Goal: Information Seeking & Learning: Learn about a topic

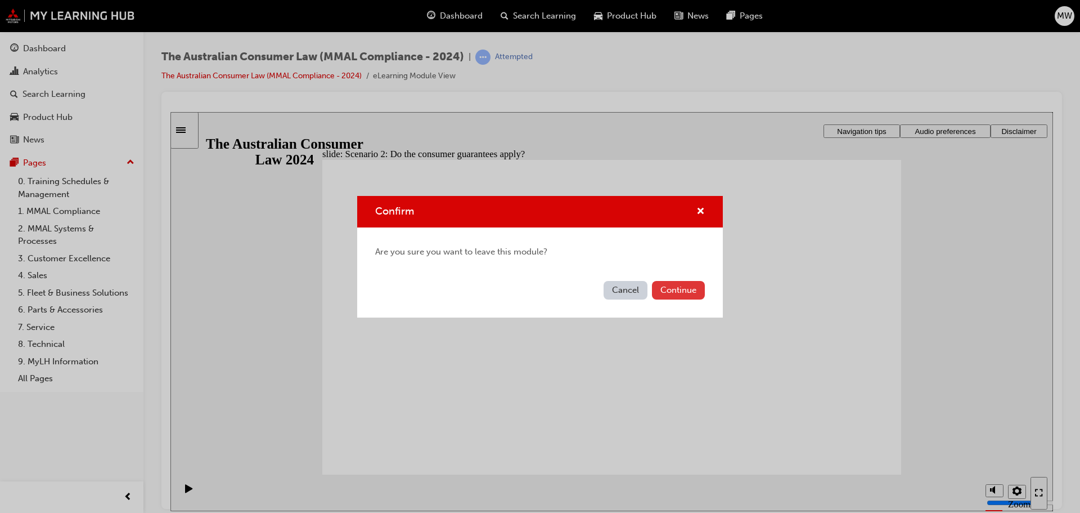
click at [653, 287] on button "Continue" at bounding box center [678, 290] width 53 height 19
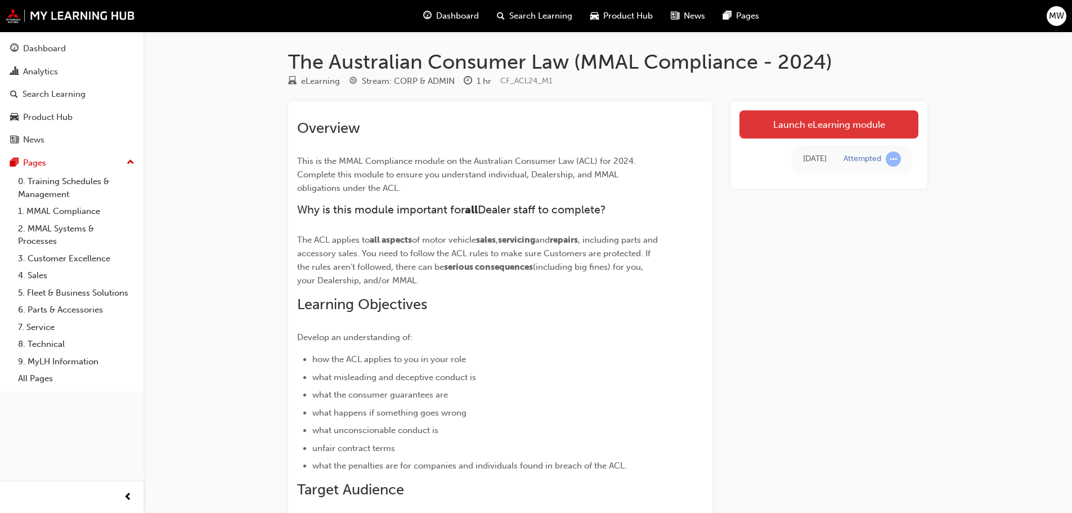
click at [807, 124] on link "Launch eLearning module" at bounding box center [828, 124] width 179 height 28
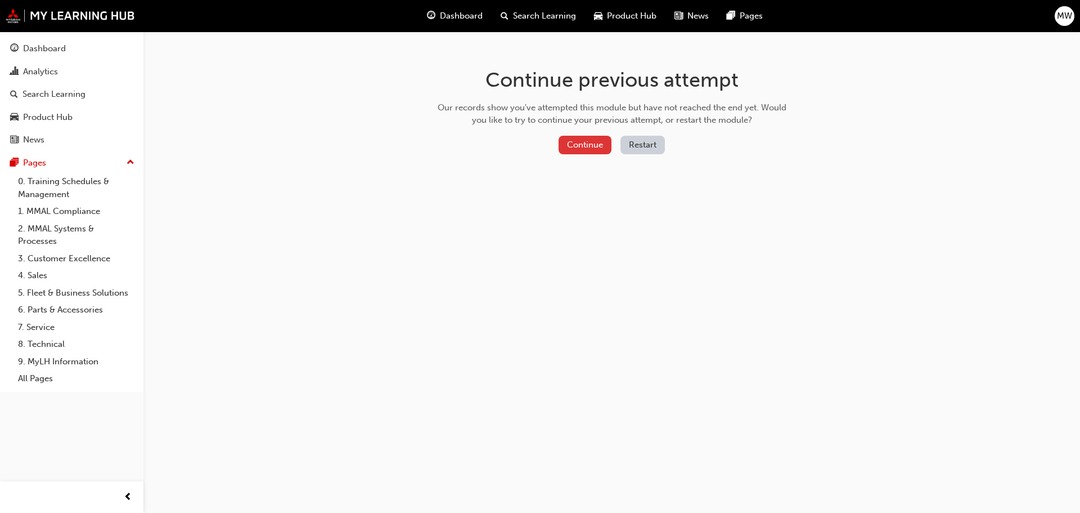
click at [576, 143] on button "Continue" at bounding box center [585, 145] width 53 height 19
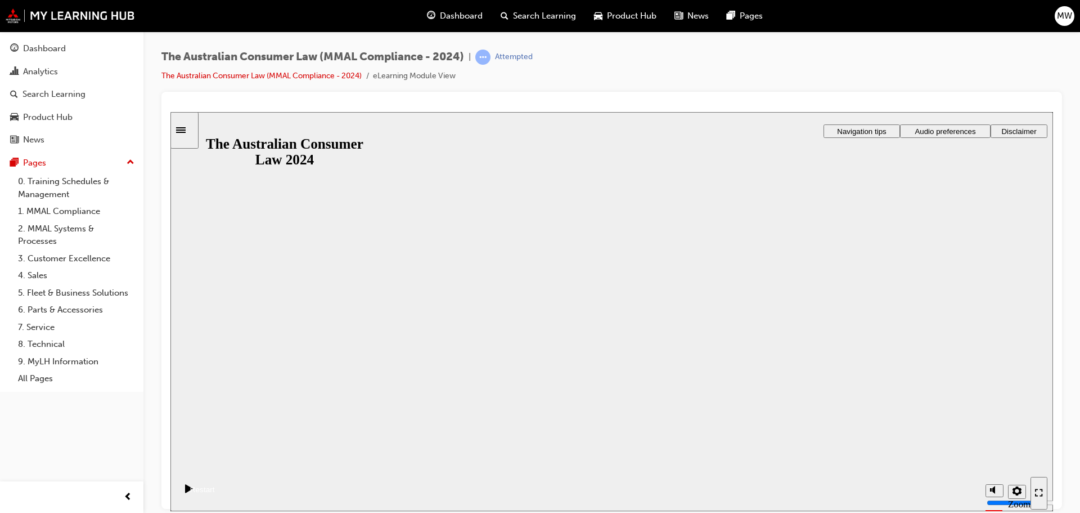
click at [215, 468] on button "Resume" at bounding box center [192, 475] width 44 height 15
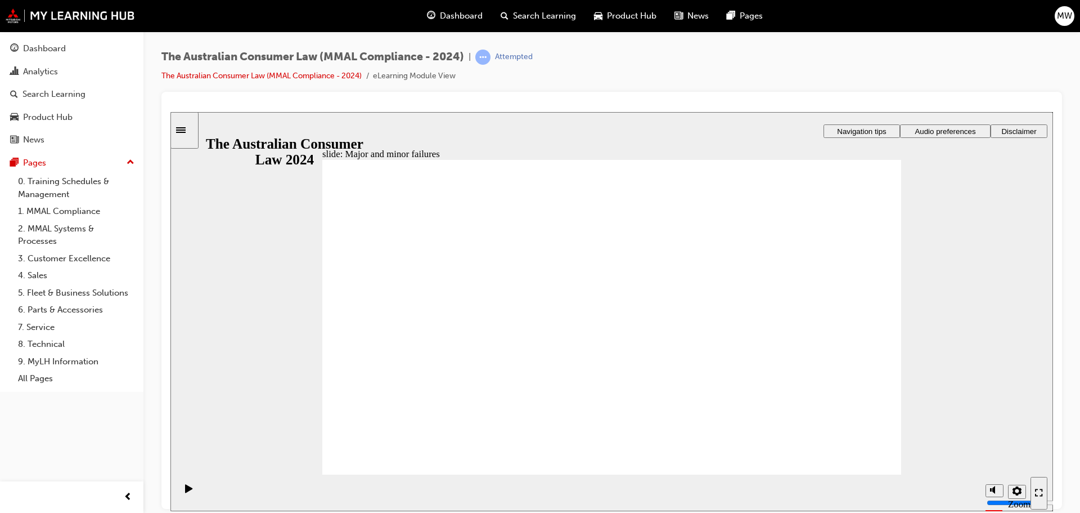
drag, startPoint x: 622, startPoint y: 257, endPoint x: 781, endPoint y: 369, distance: 194.8
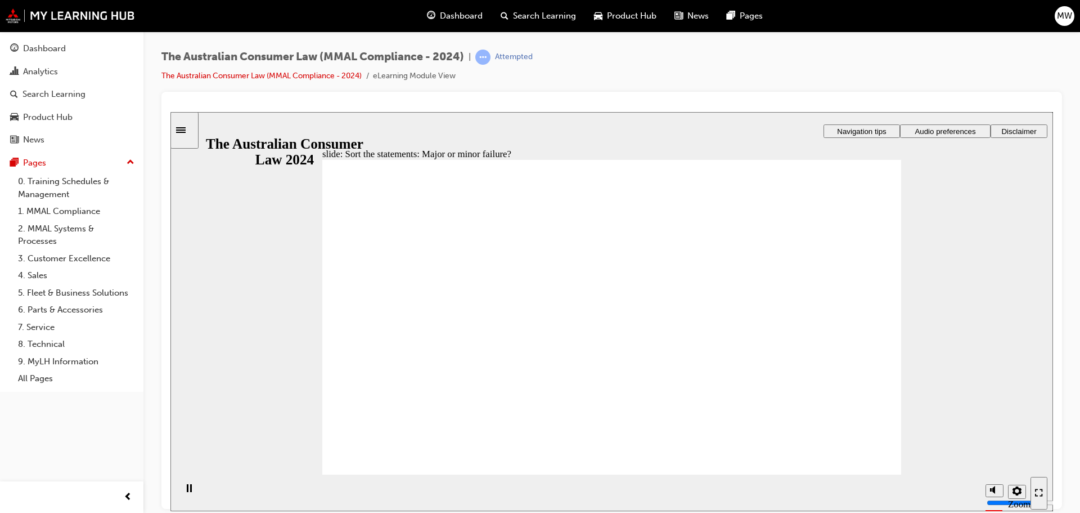
drag, startPoint x: 613, startPoint y: 259, endPoint x: 459, endPoint y: 389, distance: 201.2
drag, startPoint x: 653, startPoint y: 252, endPoint x: 822, endPoint y: 363, distance: 202.4
drag, startPoint x: 600, startPoint y: 258, endPoint x: 454, endPoint y: 371, distance: 184.8
drag, startPoint x: 641, startPoint y: 253, endPoint x: 493, endPoint y: 357, distance: 181.7
drag, startPoint x: 601, startPoint y: 248, endPoint x: 772, endPoint y: 355, distance: 201.7
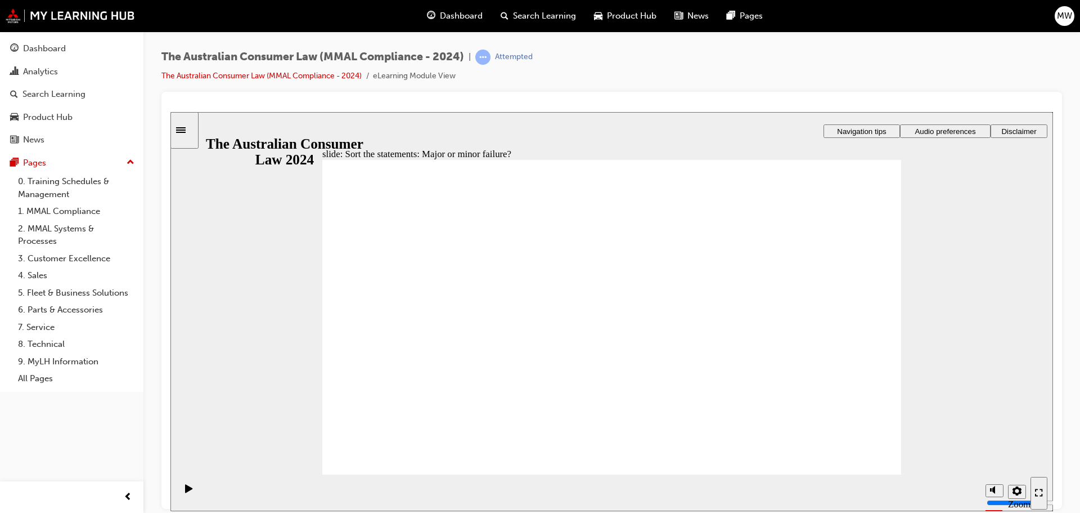
drag, startPoint x: 740, startPoint y: 370, endPoint x: 396, endPoint y: 364, distance: 344.4
drag, startPoint x: 652, startPoint y: 267, endPoint x: 486, endPoint y: 375, distance: 198.8
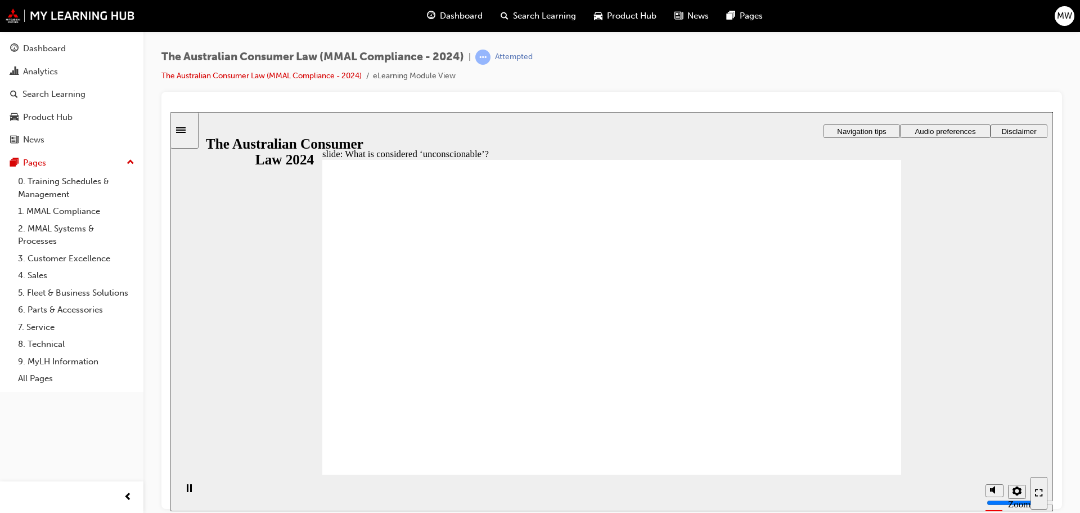
drag, startPoint x: 609, startPoint y: 345, endPoint x: 509, endPoint y: 343, distance: 100.2
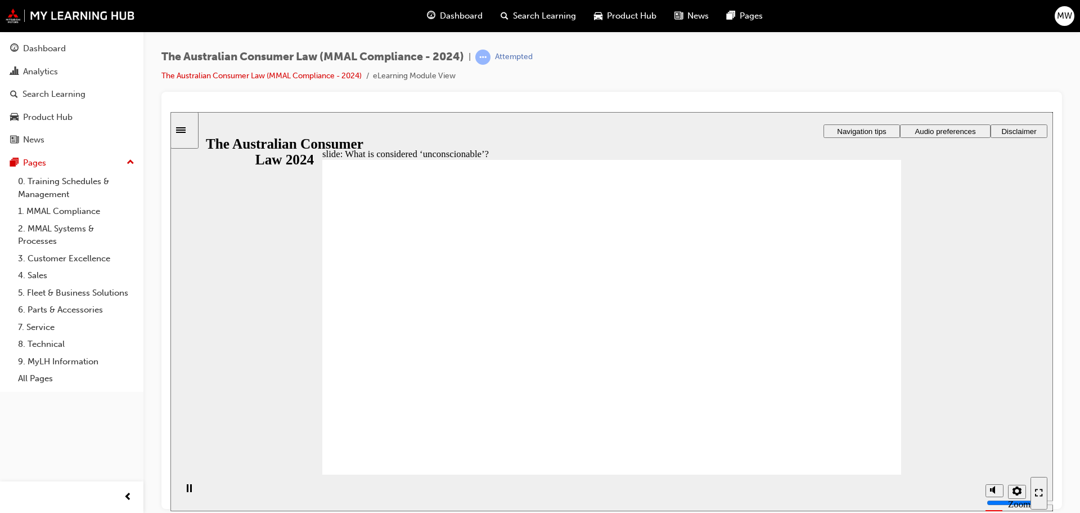
drag, startPoint x: 636, startPoint y: 272, endPoint x: 467, endPoint y: 364, distance: 192.1
drag, startPoint x: 646, startPoint y: 285, endPoint x: 492, endPoint y: 372, distance: 177.6
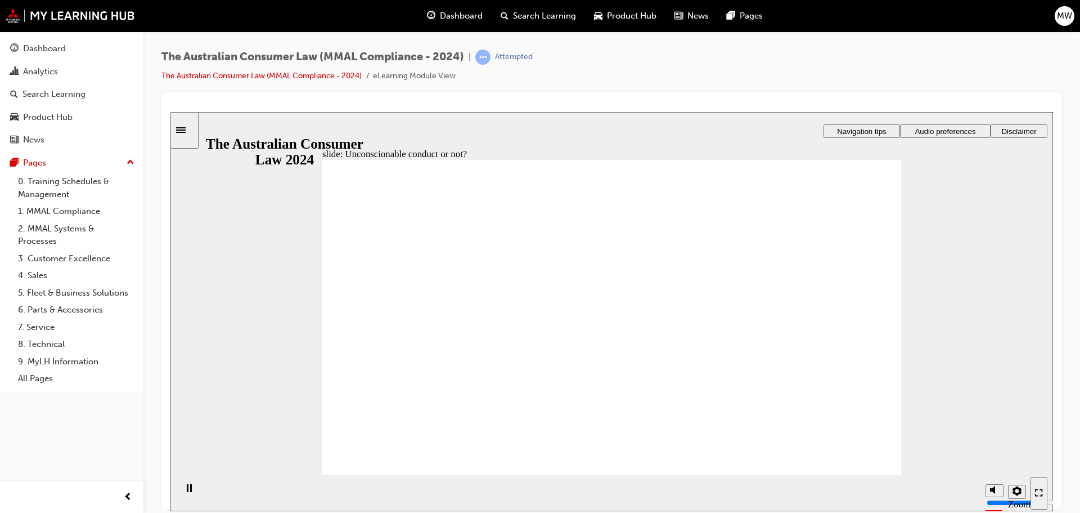
drag, startPoint x: 609, startPoint y: 260, endPoint x: 760, endPoint y: 352, distance: 176.5
drag, startPoint x: 588, startPoint y: 271, endPoint x: 435, endPoint y: 367, distance: 181.1
drag, startPoint x: 580, startPoint y: 293, endPoint x: 427, endPoint y: 378, distance: 175.0
drag, startPoint x: 623, startPoint y: 268, endPoint x: 469, endPoint y: 356, distance: 177.7
drag, startPoint x: 569, startPoint y: 280, endPoint x: 748, endPoint y: 363, distance: 198.1
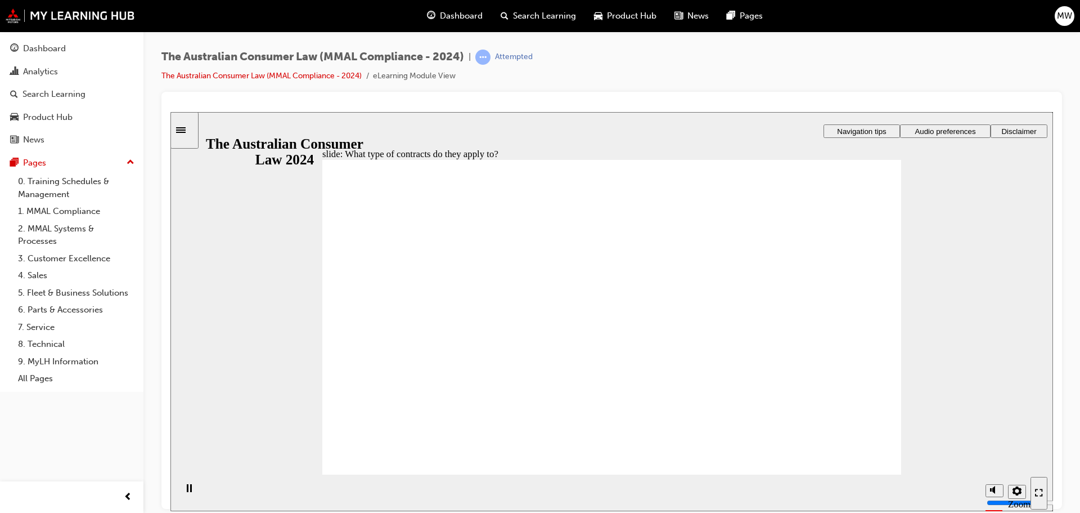
drag, startPoint x: 661, startPoint y: 262, endPoint x: 445, endPoint y: 369, distance: 241.0
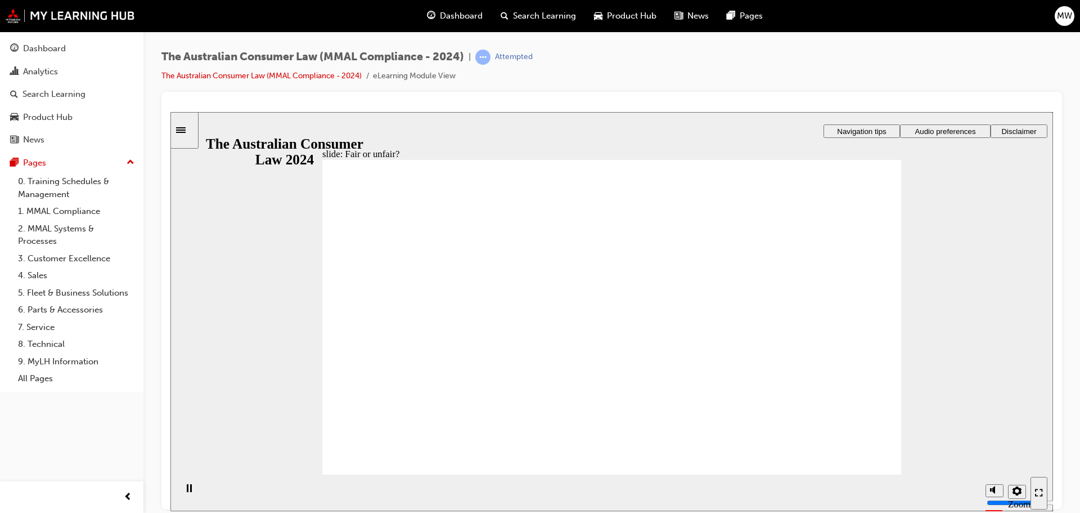
drag, startPoint x: 686, startPoint y: 356, endPoint x: 797, endPoint y: 354, distance: 111.4
drag, startPoint x: 603, startPoint y: 264, endPoint x: 789, endPoint y: 361, distance: 209.9
drag, startPoint x: 794, startPoint y: 344, endPoint x: 424, endPoint y: 353, distance: 370.9
drag, startPoint x: 609, startPoint y: 282, endPoint x: 812, endPoint y: 401, distance: 234.8
drag, startPoint x: 579, startPoint y: 271, endPoint x: 771, endPoint y: 379, distance: 220.4
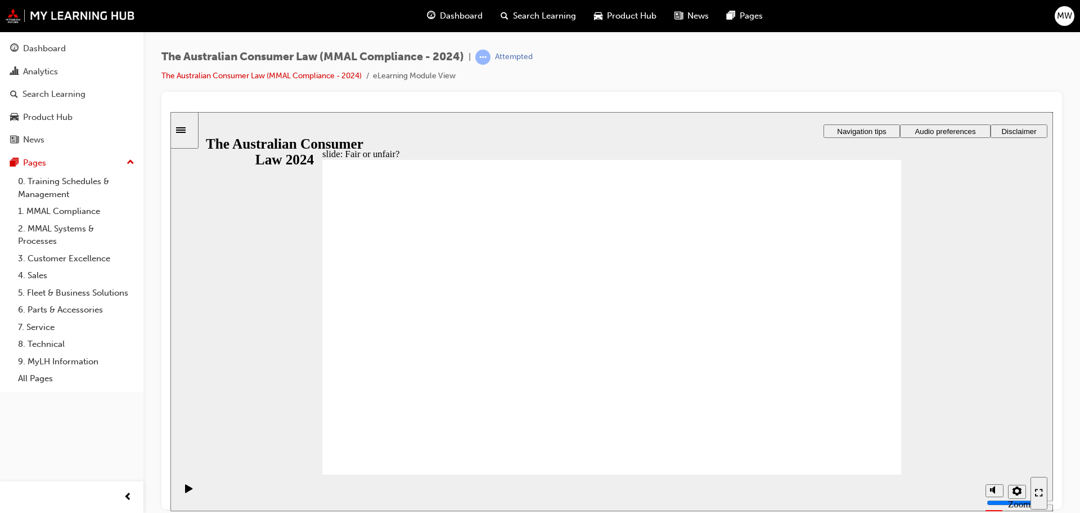
drag, startPoint x: 588, startPoint y: 239, endPoint x: 809, endPoint y: 348, distance: 246.3
drag, startPoint x: 546, startPoint y: 249, endPoint x: 377, endPoint y: 356, distance: 200.3
drag, startPoint x: 577, startPoint y: 266, endPoint x: 423, endPoint y: 356, distance: 178.0
drag, startPoint x: 412, startPoint y: 348, endPoint x: 801, endPoint y: 341, distance: 389.4
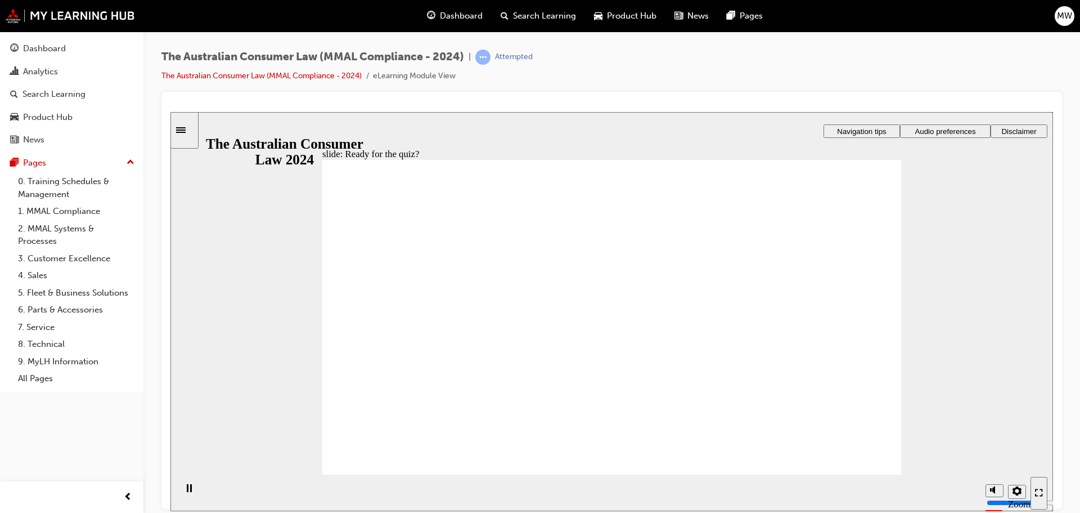
radio input "true"
checkbox input "true"
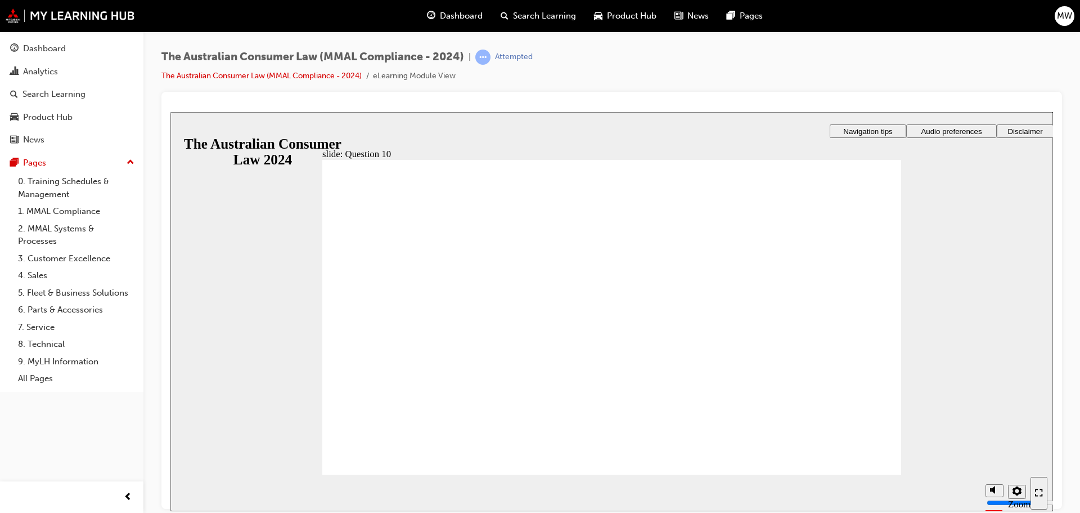
radio input "true"
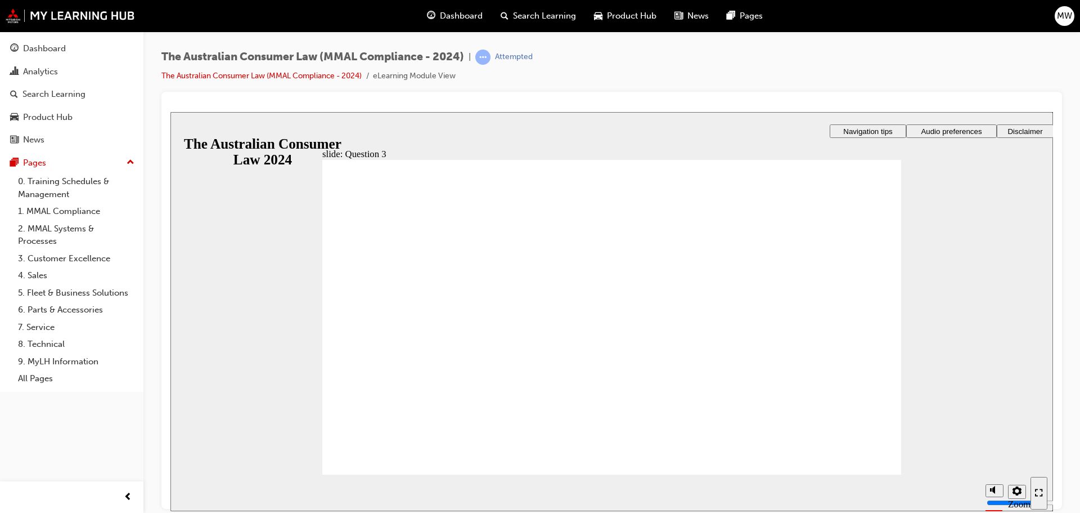
checkbox input "true"
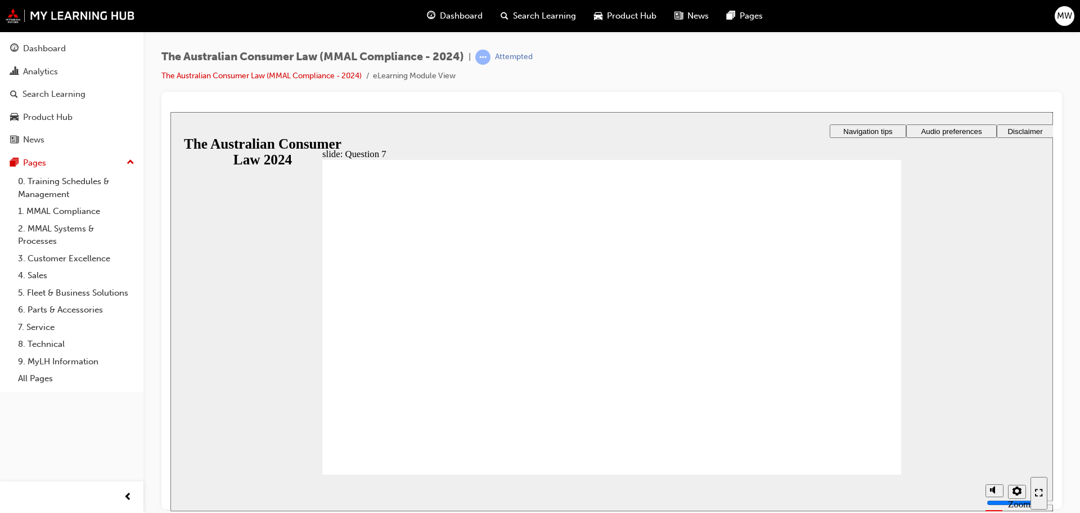
checkbox input "true"
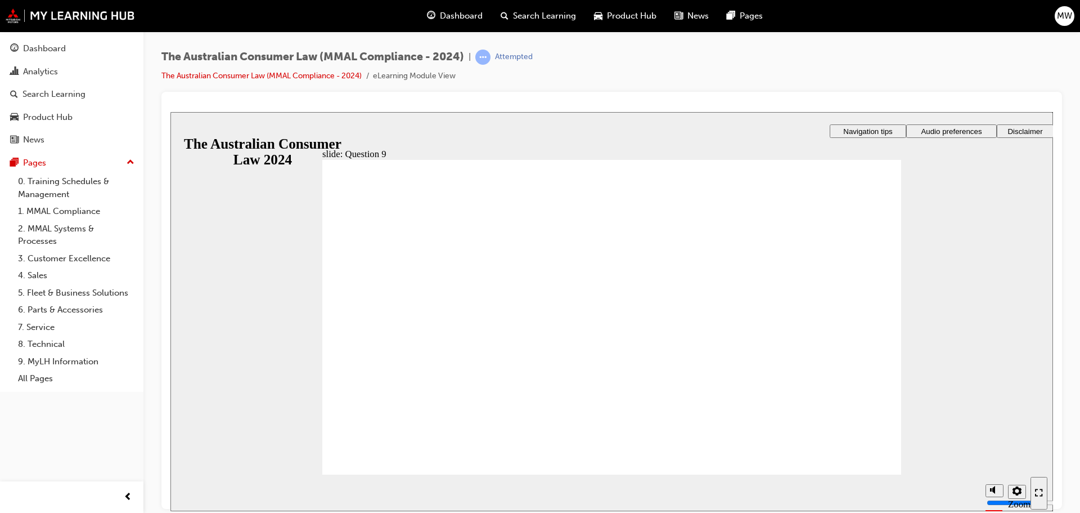
checkbox input "true"
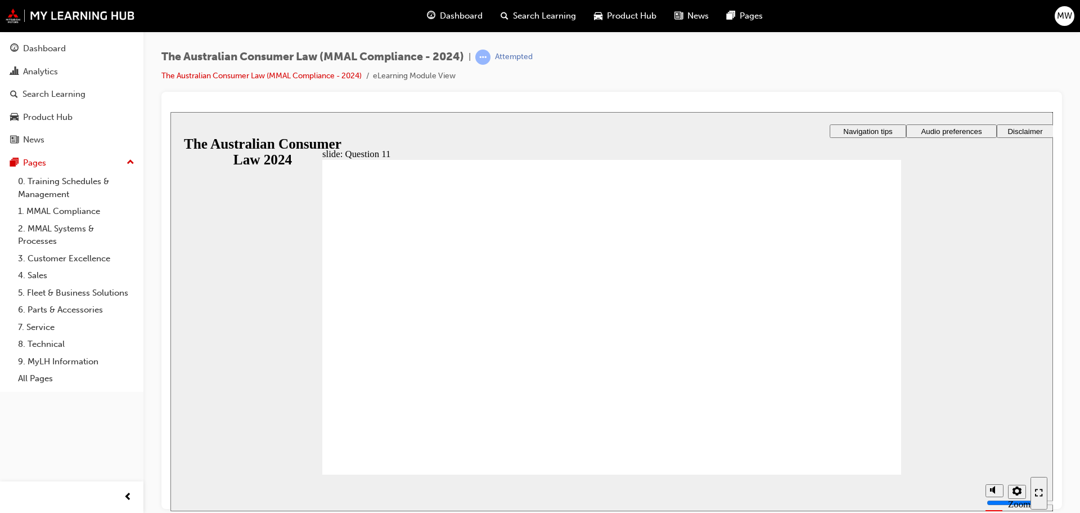
radio input "true"
drag, startPoint x: 389, startPoint y: 310, endPoint x: 399, endPoint y: 446, distance: 136.0
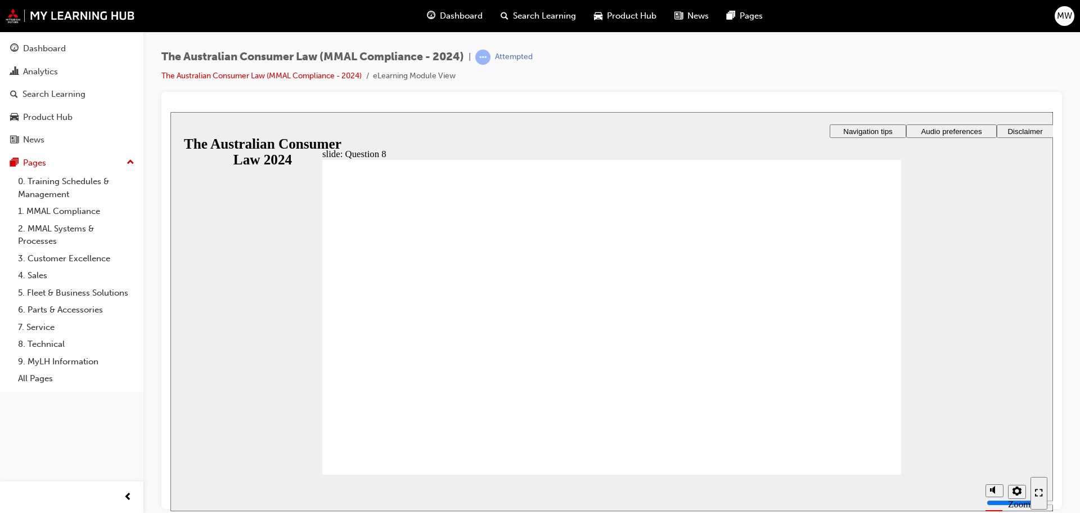
radio input "true"
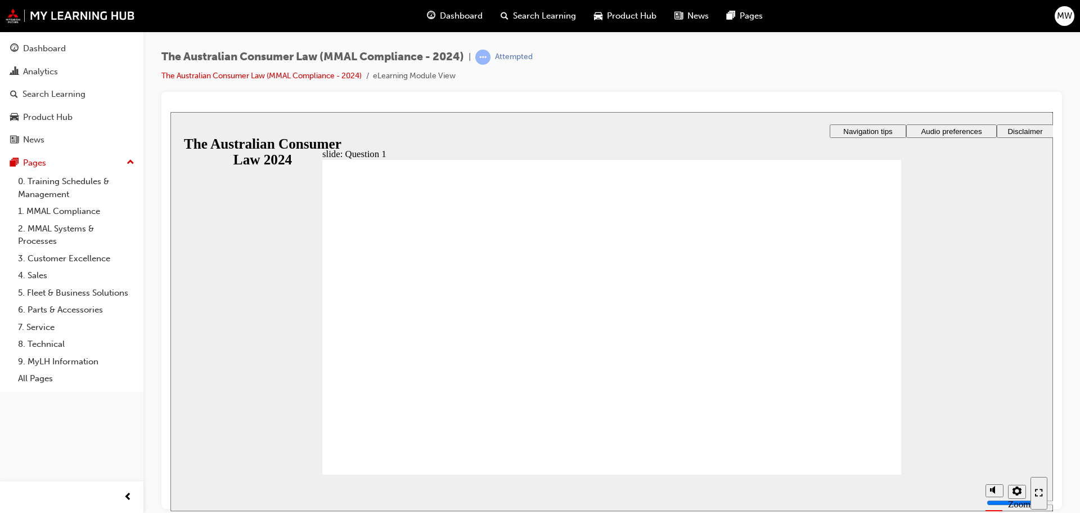
drag, startPoint x: 466, startPoint y: 278, endPoint x: 374, endPoint y: 442, distance: 187.2
radio input "true"
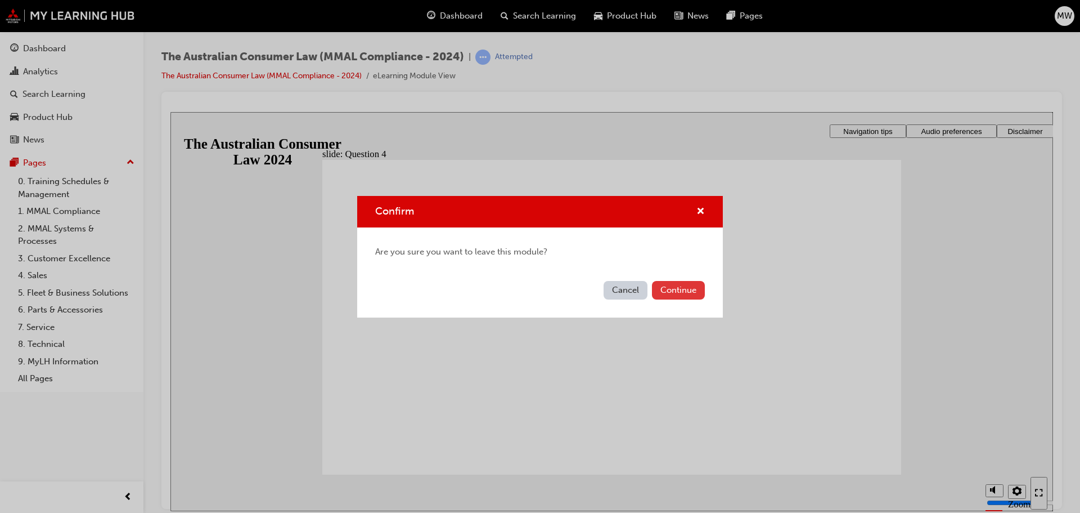
click at [675, 286] on button "Continue" at bounding box center [678, 290] width 53 height 19
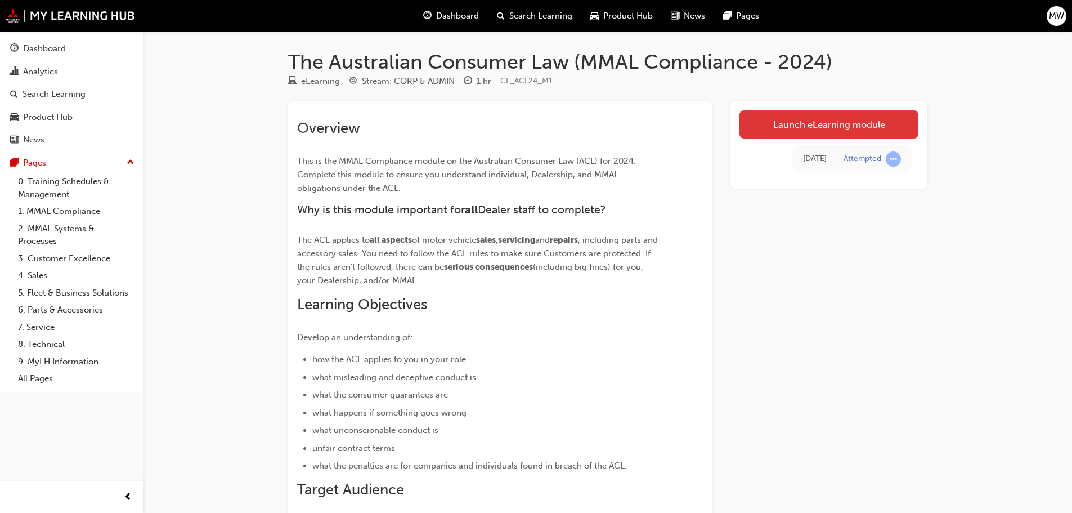
click at [808, 121] on link "Launch eLearning module" at bounding box center [828, 124] width 179 height 28
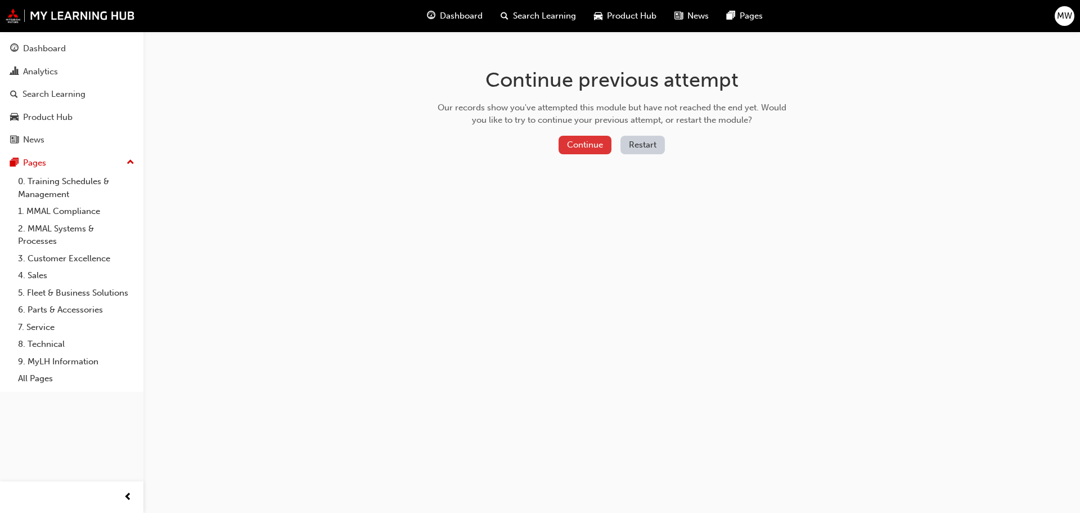
click at [601, 144] on button "Continue" at bounding box center [585, 145] width 53 height 19
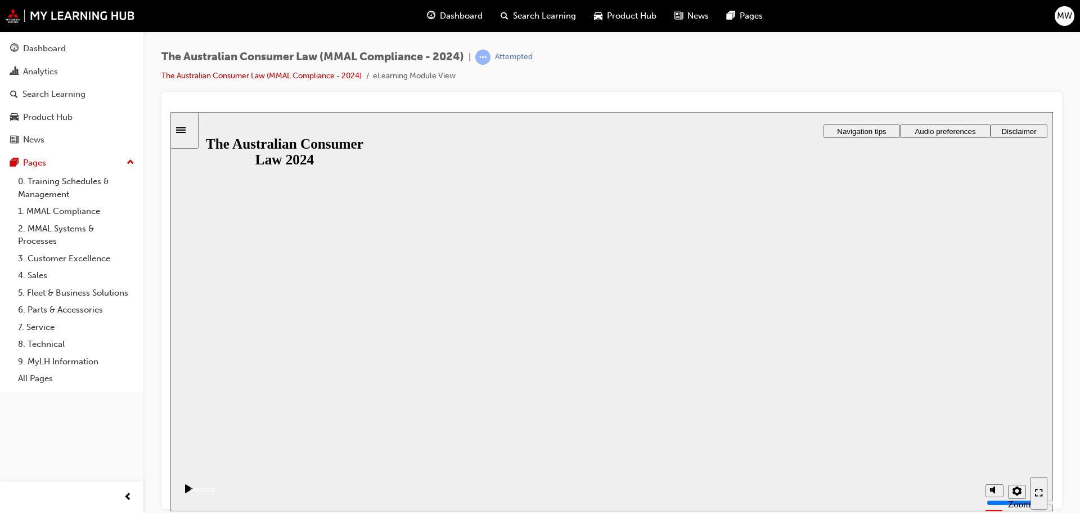
click at [215, 468] on button "Resume" at bounding box center [192, 475] width 44 height 15
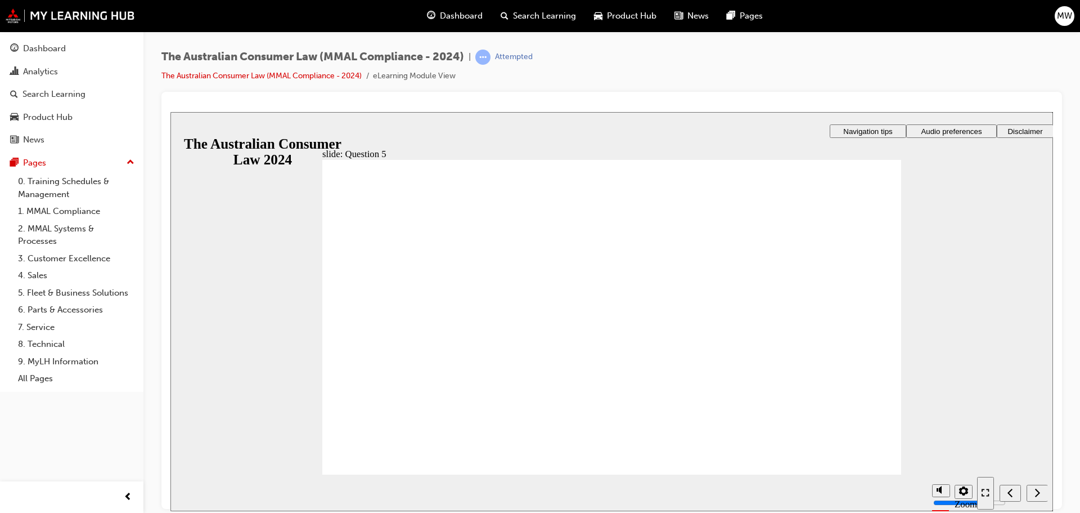
checkbox input "true"
drag, startPoint x: 474, startPoint y: 324, endPoint x: 458, endPoint y: 304, distance: 25.6
checkbox input "true"
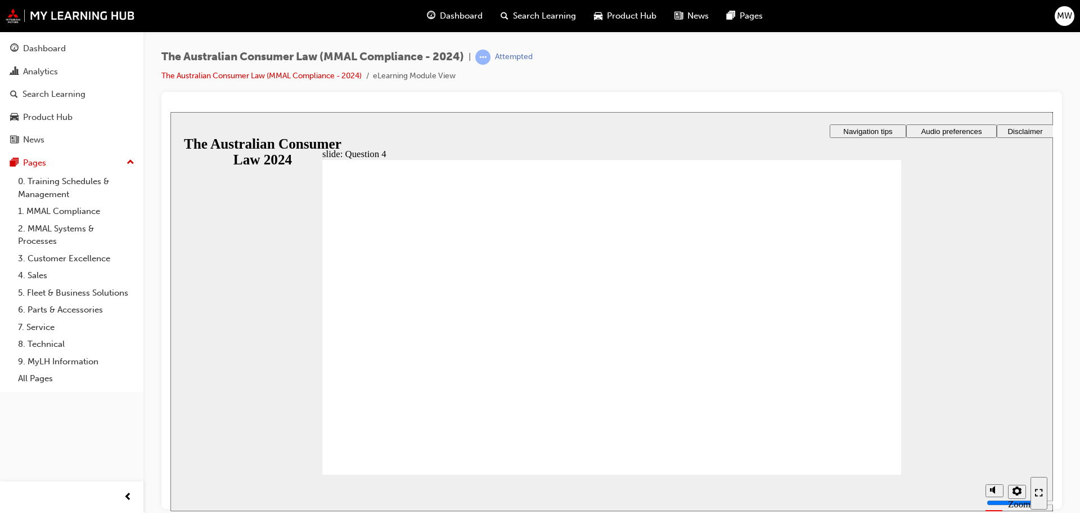
checkbox input "true"
checkbox input "false"
drag, startPoint x: 427, startPoint y: 266, endPoint x: 427, endPoint y: 285, distance: 18.6
checkbox input "false"
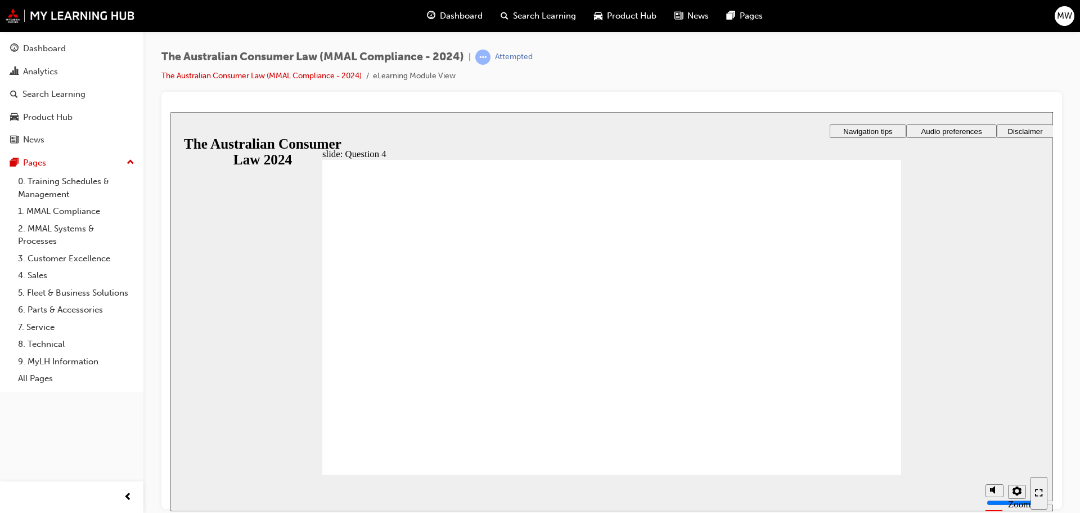
checkbox input "false"
checkbox input "true"
checkbox input "false"
checkbox input "true"
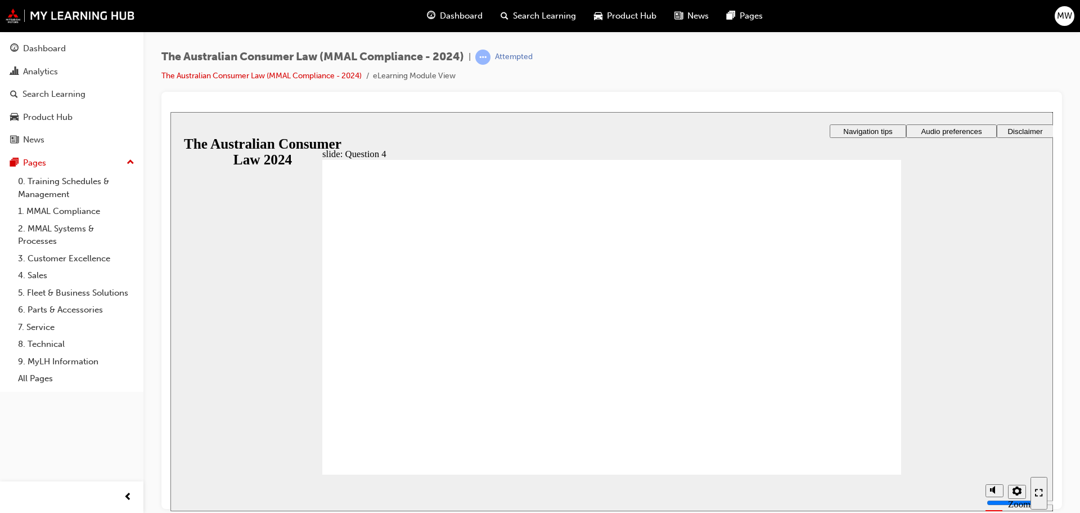
checkbox input "true"
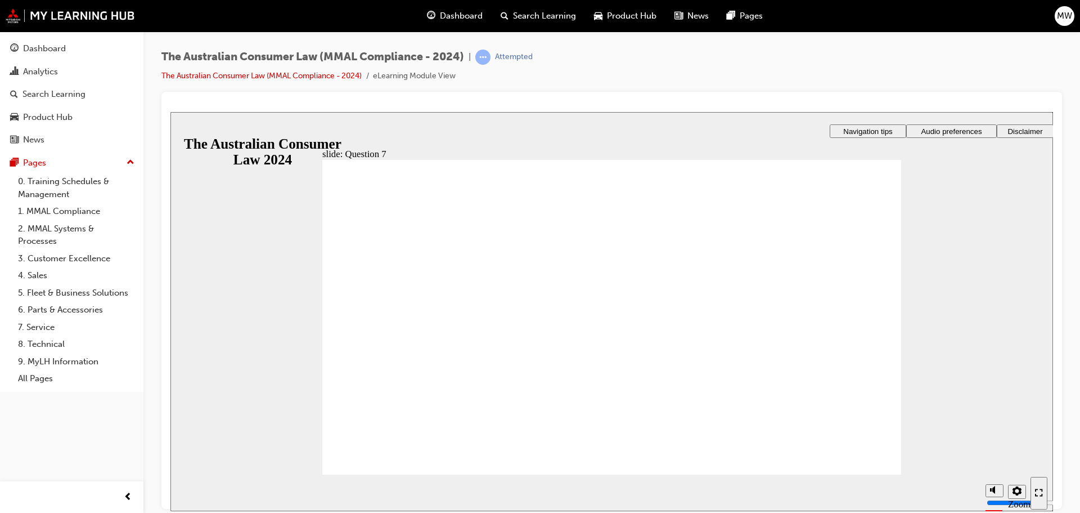
checkbox input "true"
drag, startPoint x: 448, startPoint y: 265, endPoint x: 365, endPoint y: 442, distance: 195.5
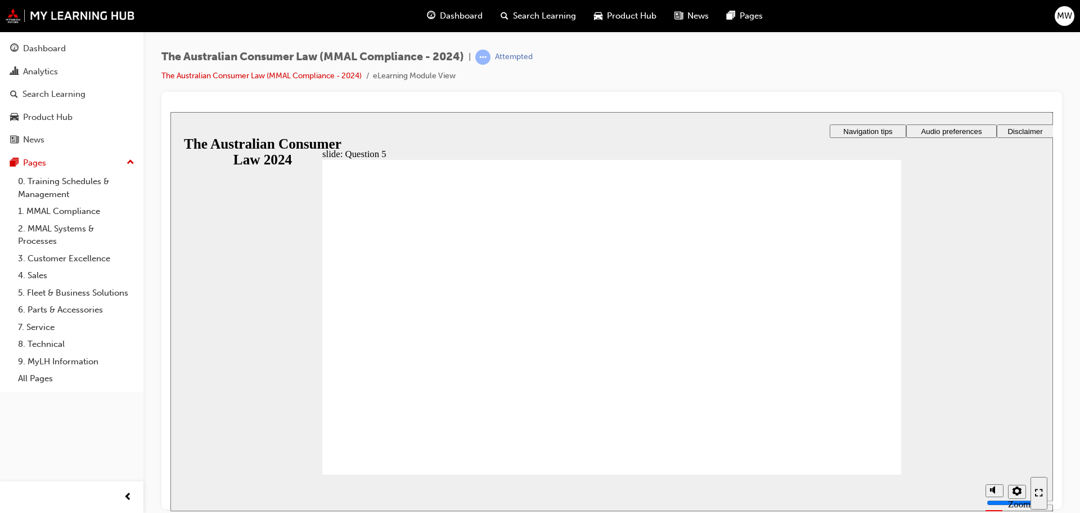
radio input "true"
checkbox input "true"
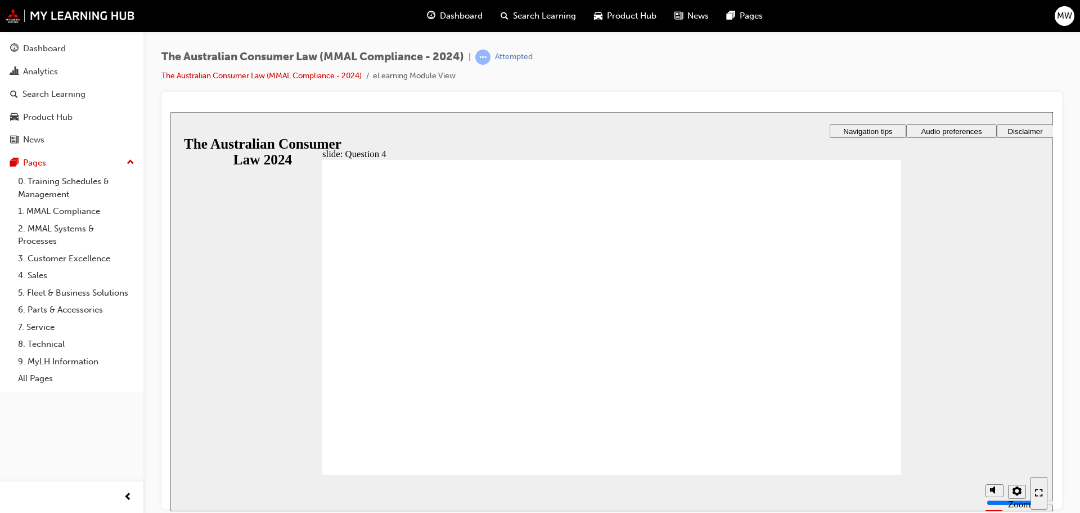
checkbox input "true"
drag, startPoint x: 412, startPoint y: 330, endPoint x: 410, endPoint y: 304, distance: 26.0
checkbox input "true"
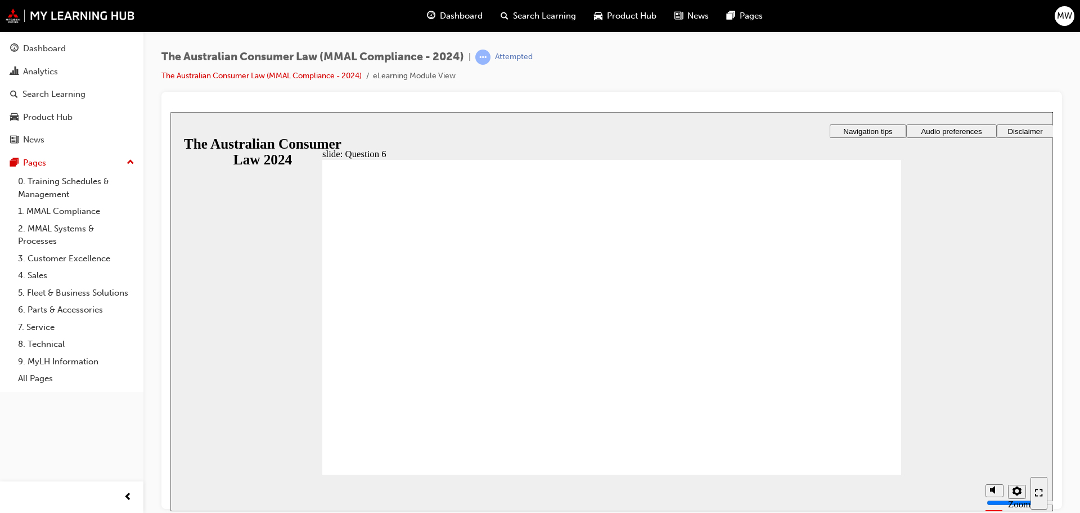
radio input "true"
checkbox input "true"
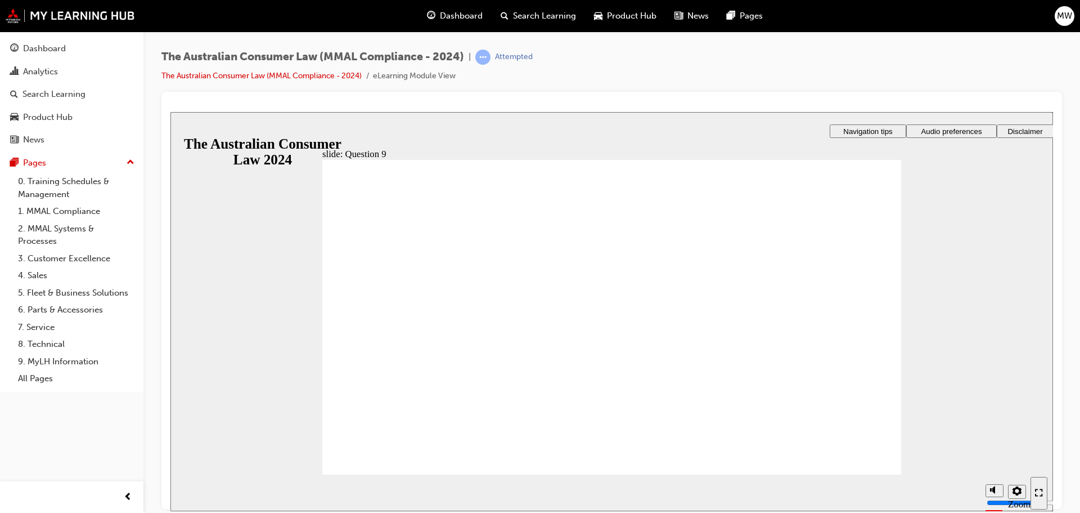
checkbox input "true"
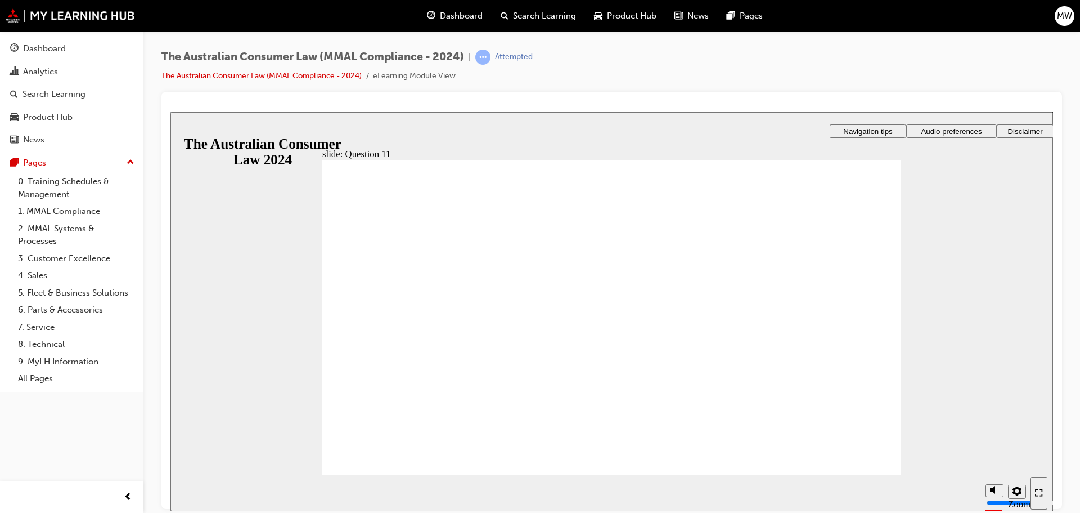
checkbox input "true"
radio input "true"
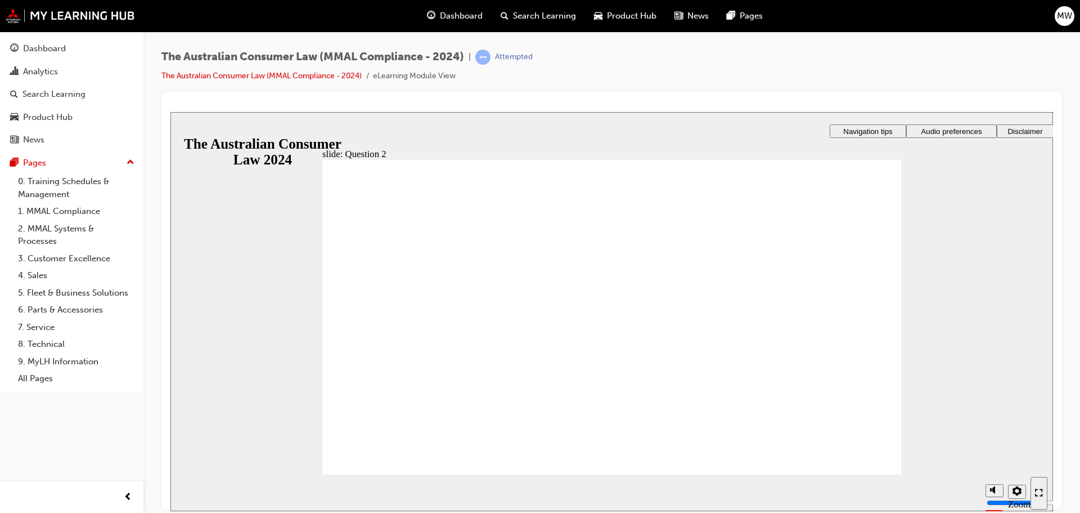
radio input "true"
drag, startPoint x: 429, startPoint y: 282, endPoint x: 404, endPoint y: 441, distance: 161.2
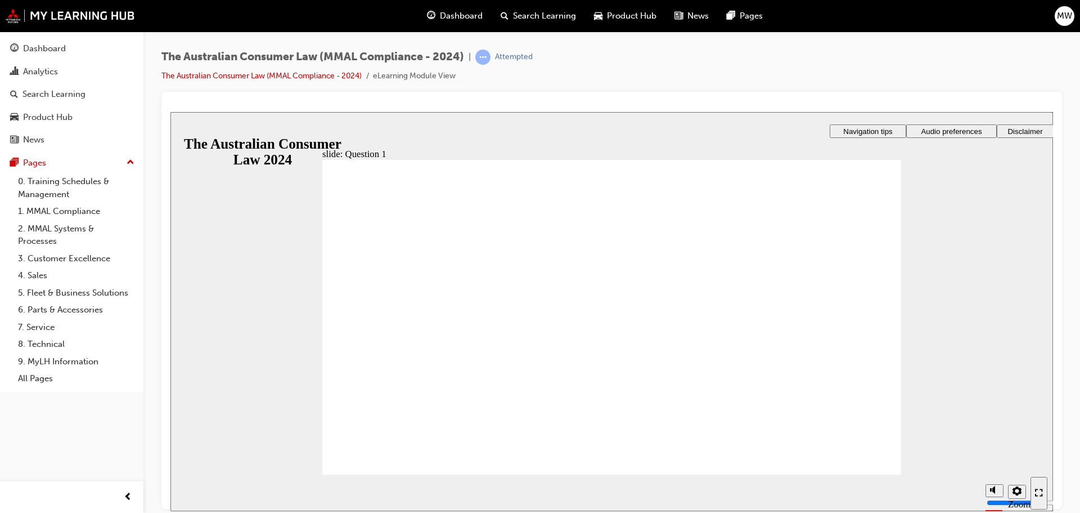
radio input "true"
drag, startPoint x: 405, startPoint y: 318, endPoint x: 405, endPoint y: 442, distance: 124.3
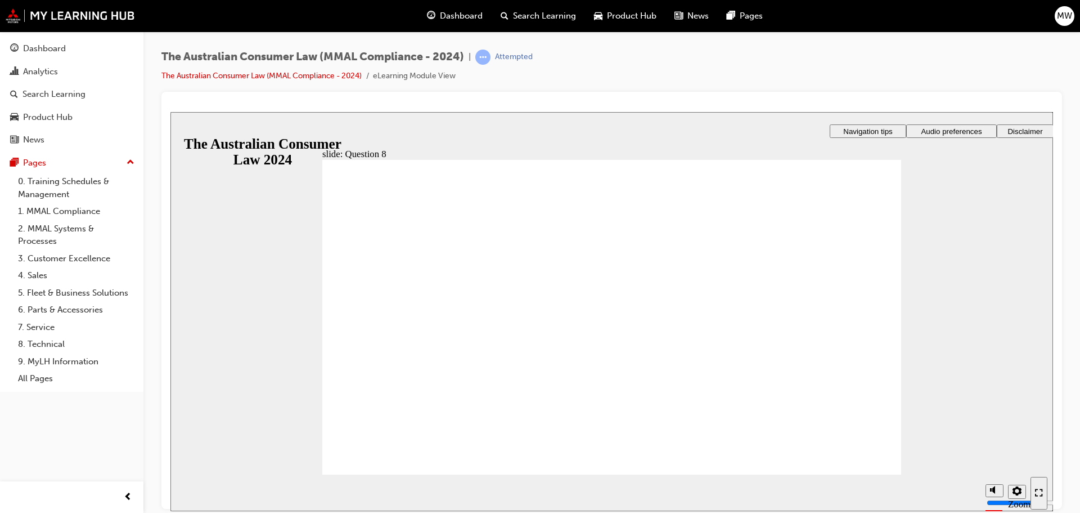
checkbox input "true"
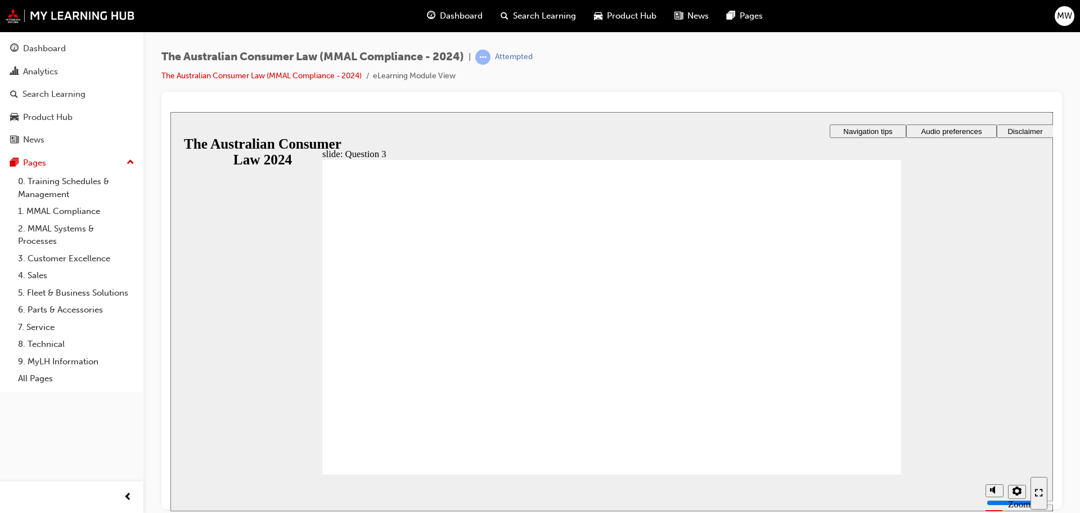
radio input "true"
checkbox input "true"
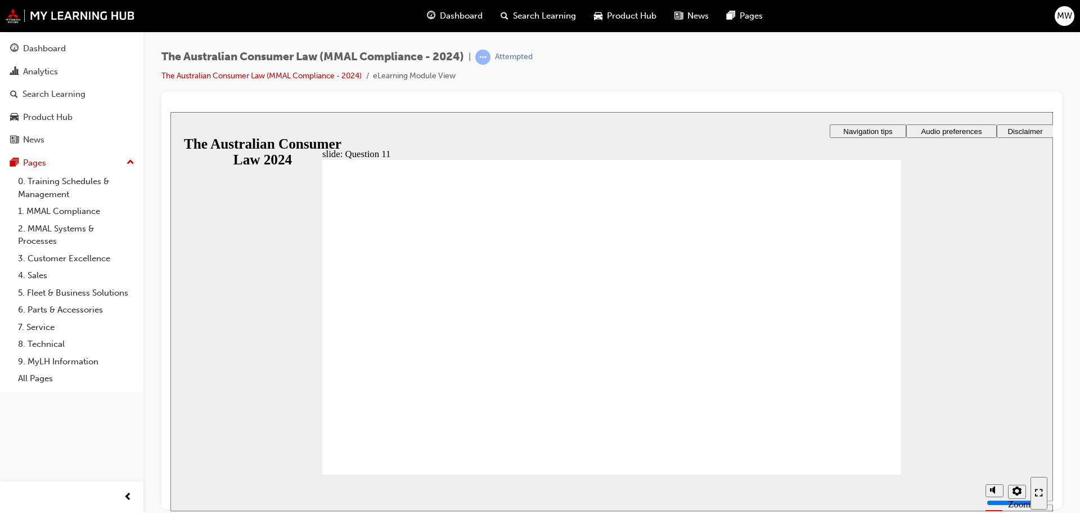
checkbox input "true"
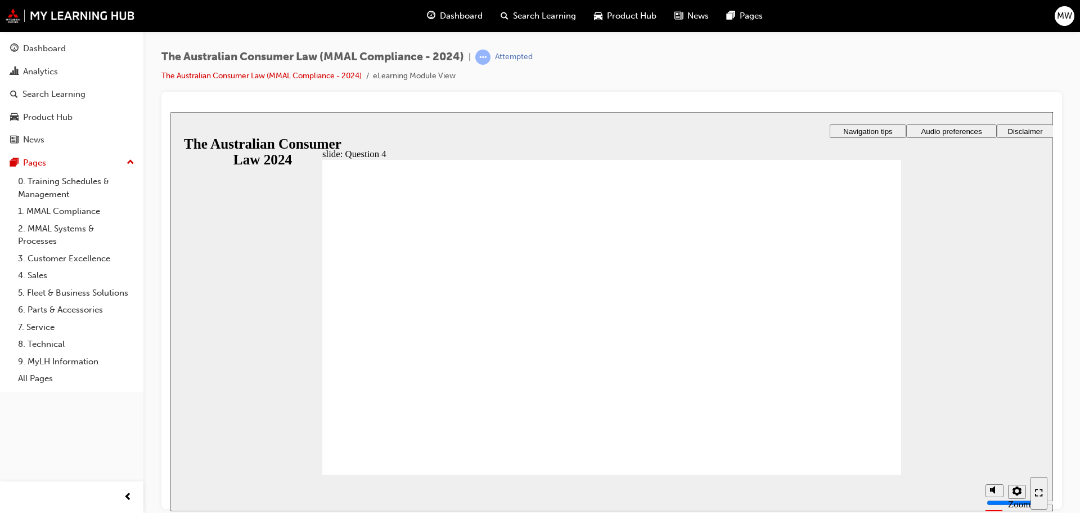
checkbox input "true"
drag, startPoint x: 410, startPoint y: 370, endPoint x: 409, endPoint y: 329, distance: 40.5
checkbox input "true"
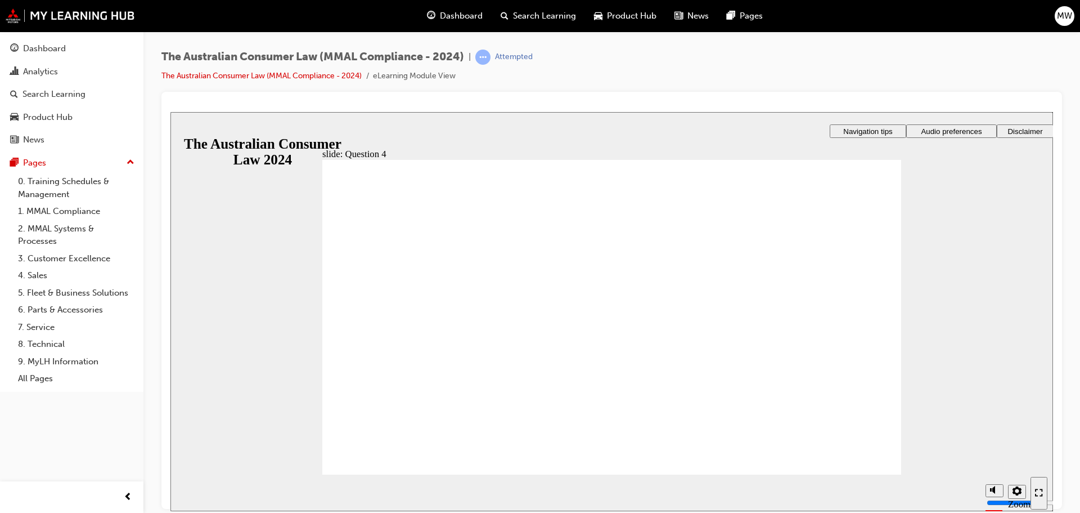
radio input "true"
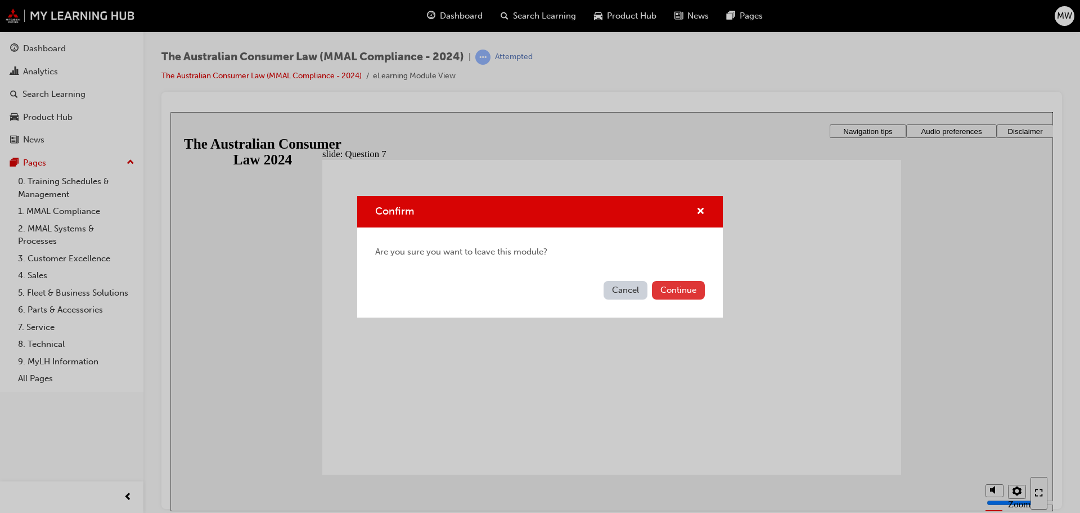
click at [669, 291] on button "Continue" at bounding box center [678, 290] width 53 height 19
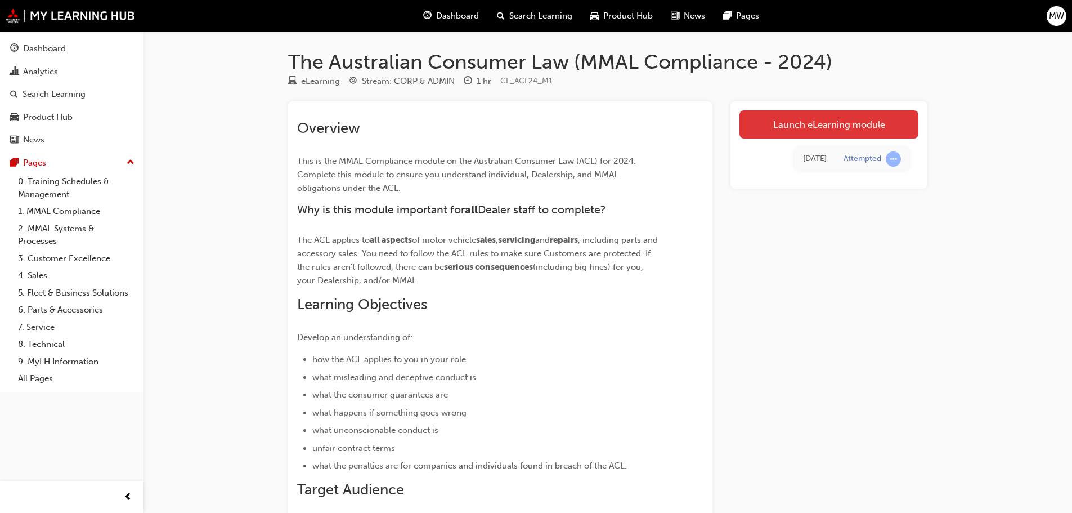
click at [784, 128] on link "Launch eLearning module" at bounding box center [828, 124] width 179 height 28
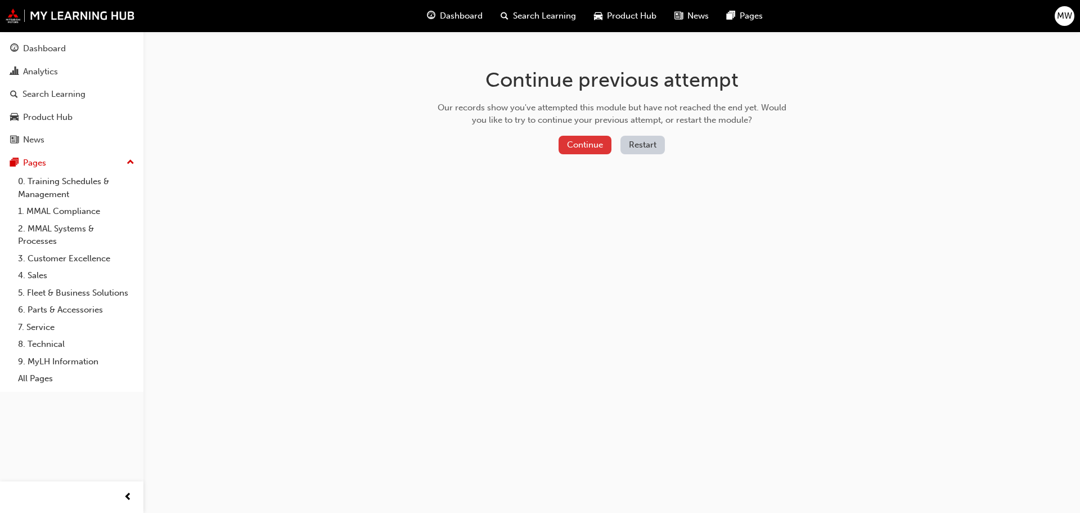
click at [591, 149] on button "Continue" at bounding box center [585, 145] width 53 height 19
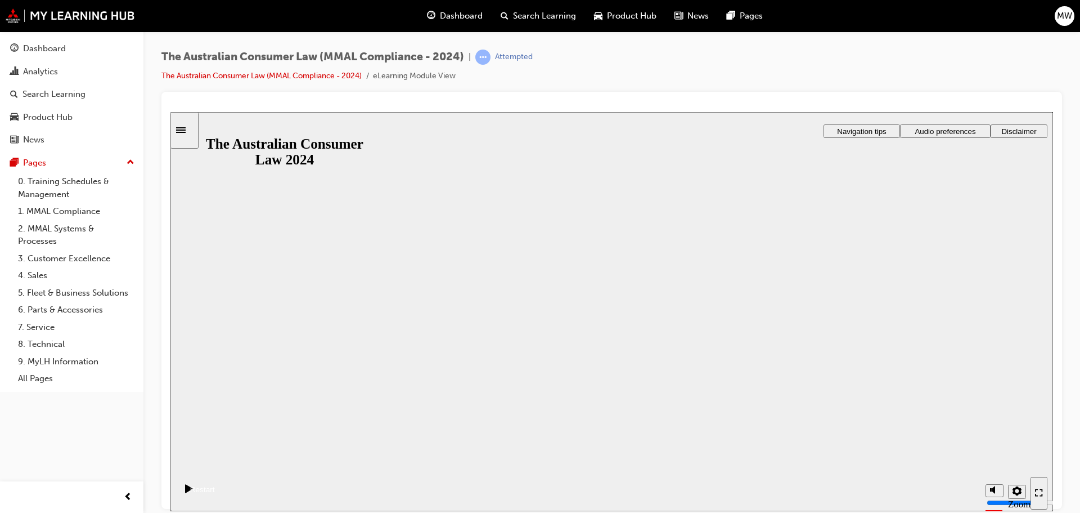
click at [215, 468] on button "Resume" at bounding box center [192, 475] width 44 height 15
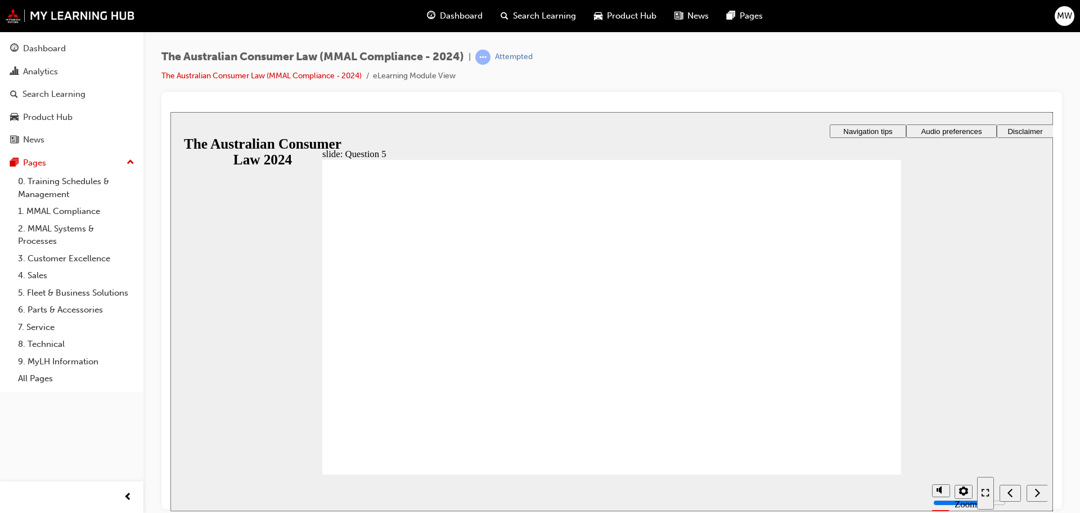
checkbox input "true"
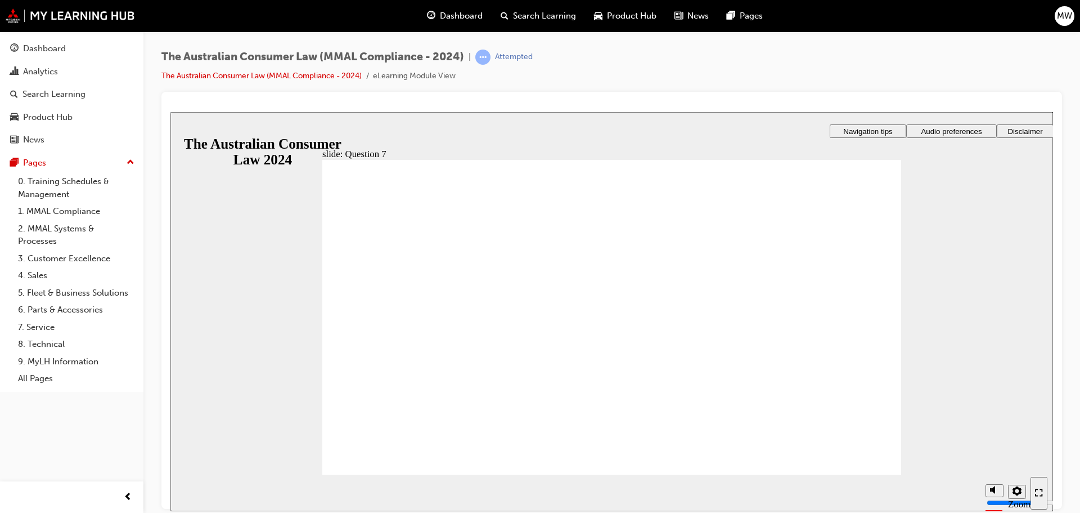
drag, startPoint x: 491, startPoint y: 368, endPoint x: 397, endPoint y: 442, distance: 119.4
radio input "true"
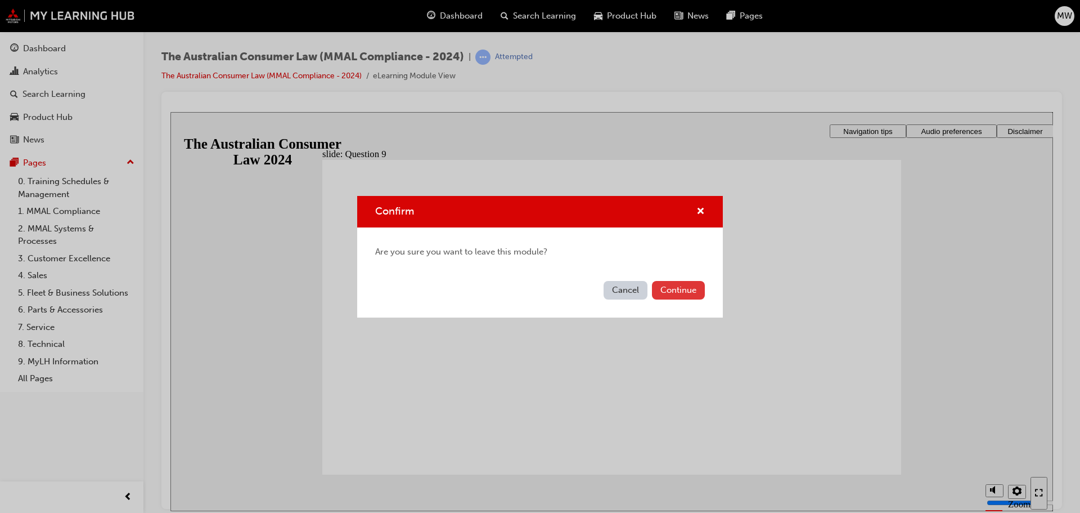
click at [681, 294] on button "Continue" at bounding box center [678, 290] width 53 height 19
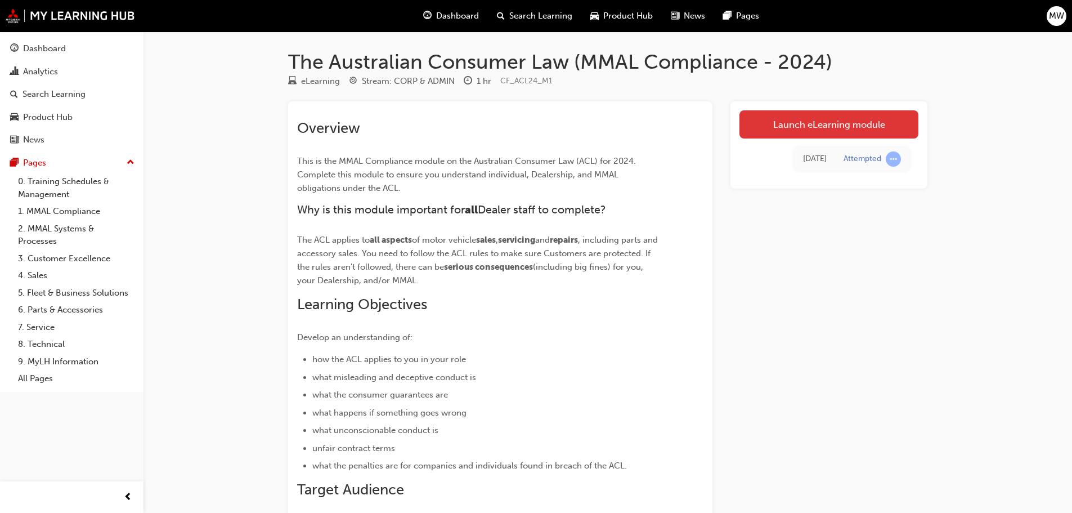
click at [773, 122] on link "Launch eLearning module" at bounding box center [828, 124] width 179 height 28
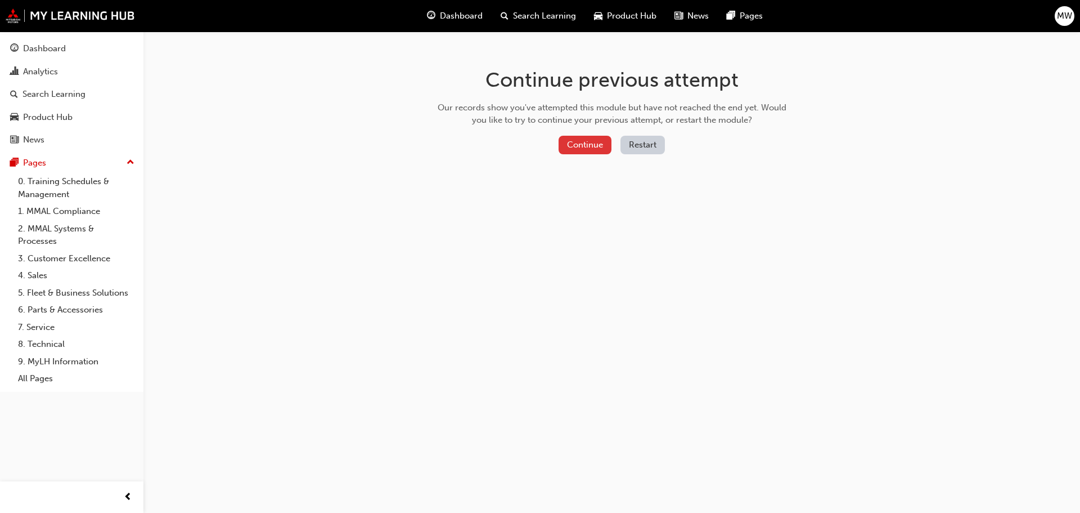
click at [570, 145] on button "Continue" at bounding box center [585, 145] width 53 height 19
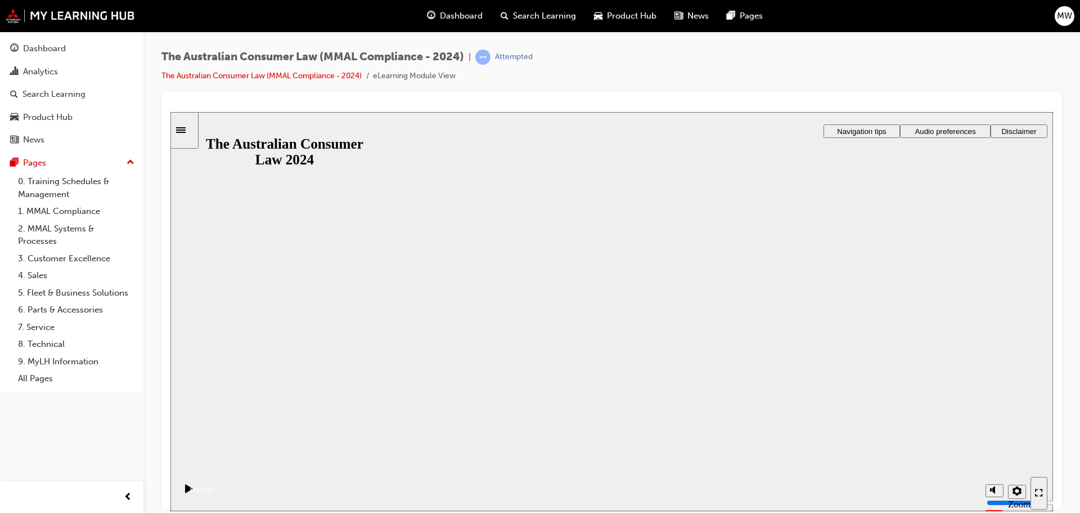
click at [658, 428] on div "The Australian Consumer Law 2024 The Australian Consumer Law 2024 Resume Restart" at bounding box center [611, 462] width 883 height 69
click at [215, 468] on button "Resume" at bounding box center [192, 475] width 44 height 15
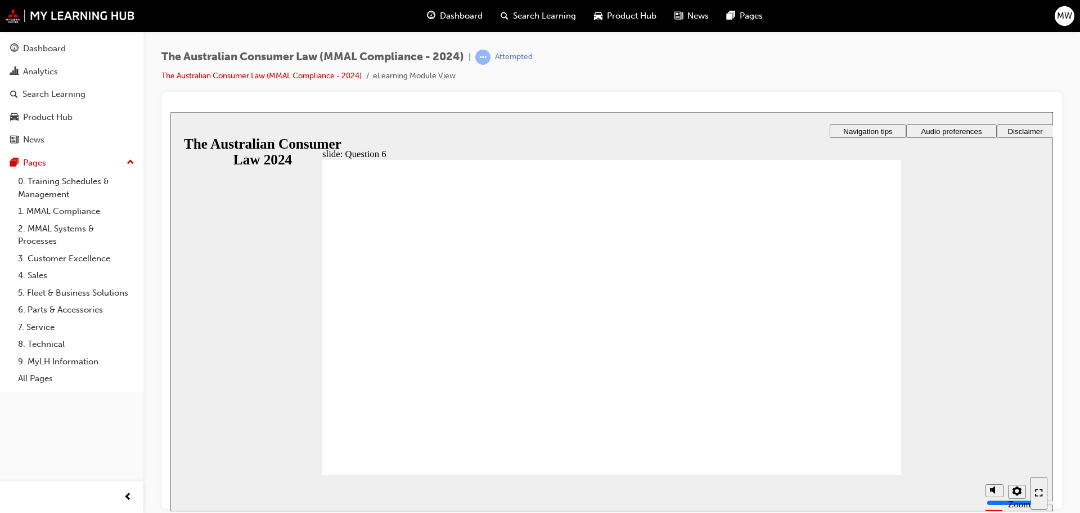
checkbox input "true"
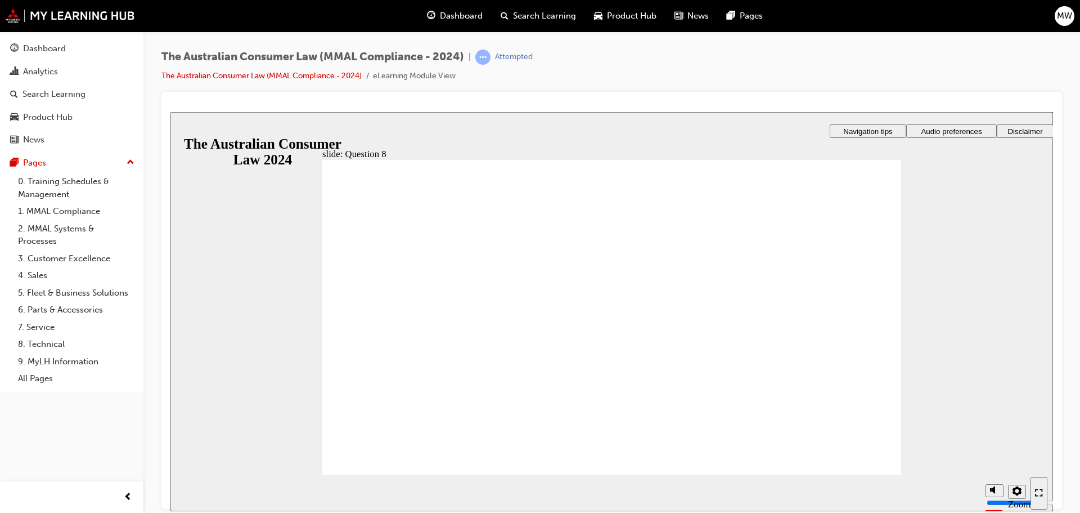
radio input "false"
radio input "true"
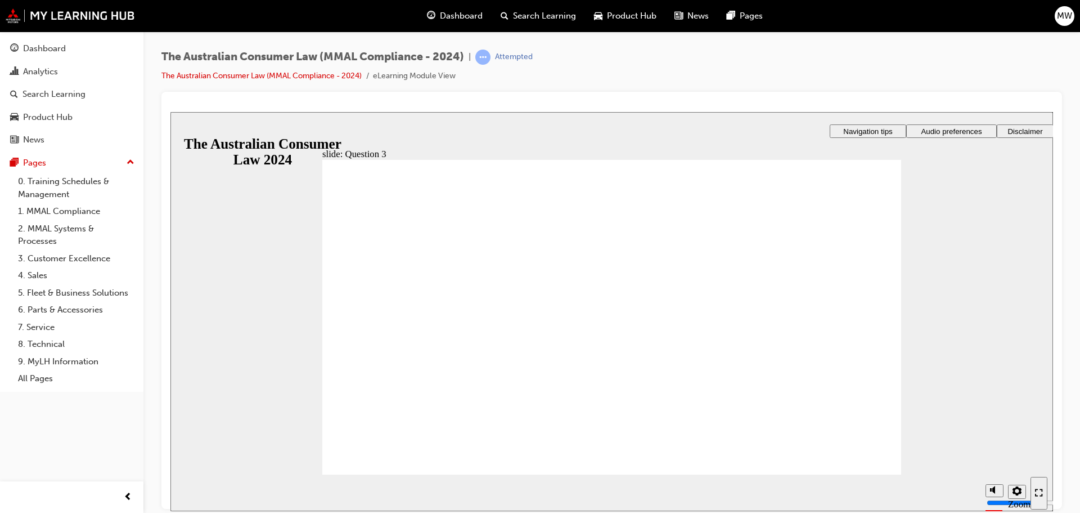
checkbox input "true"
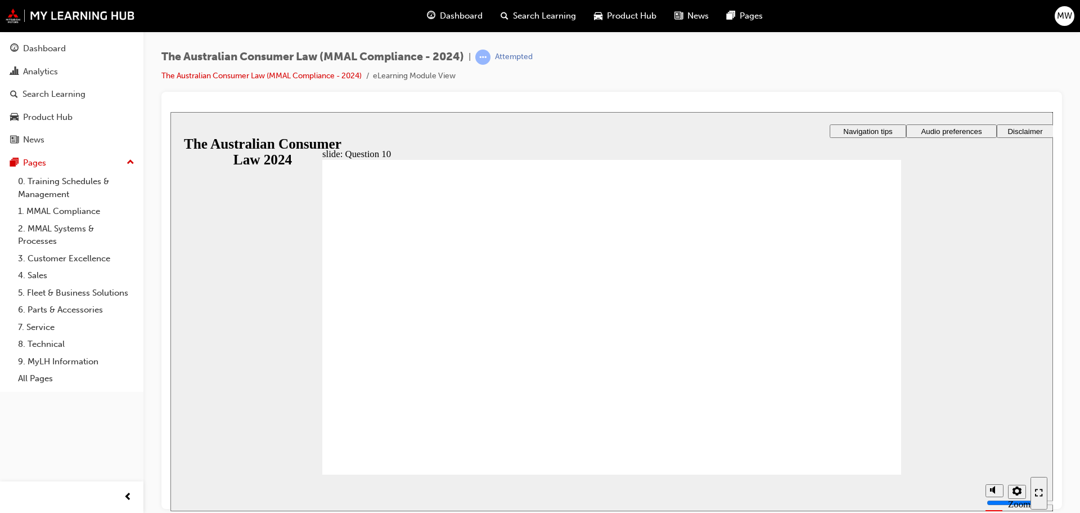
radio input "true"
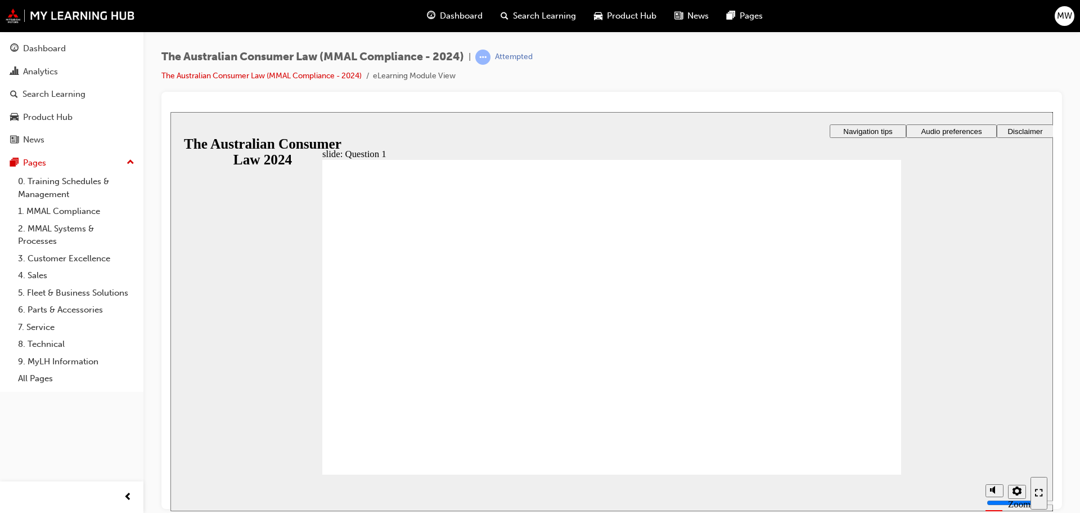
radio input "true"
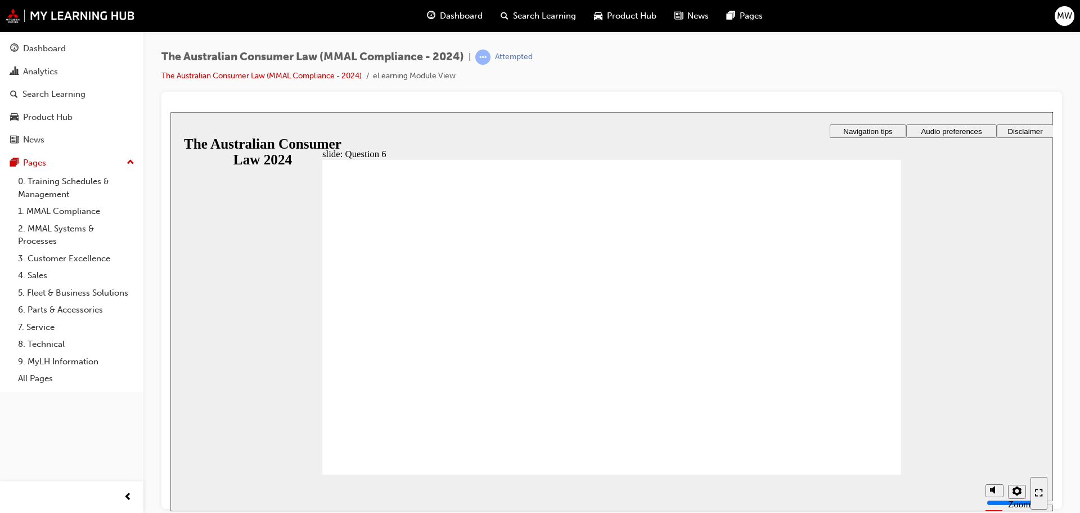
checkbox input "true"
drag, startPoint x: 489, startPoint y: 307, endPoint x: 415, endPoint y: 461, distance: 170.9
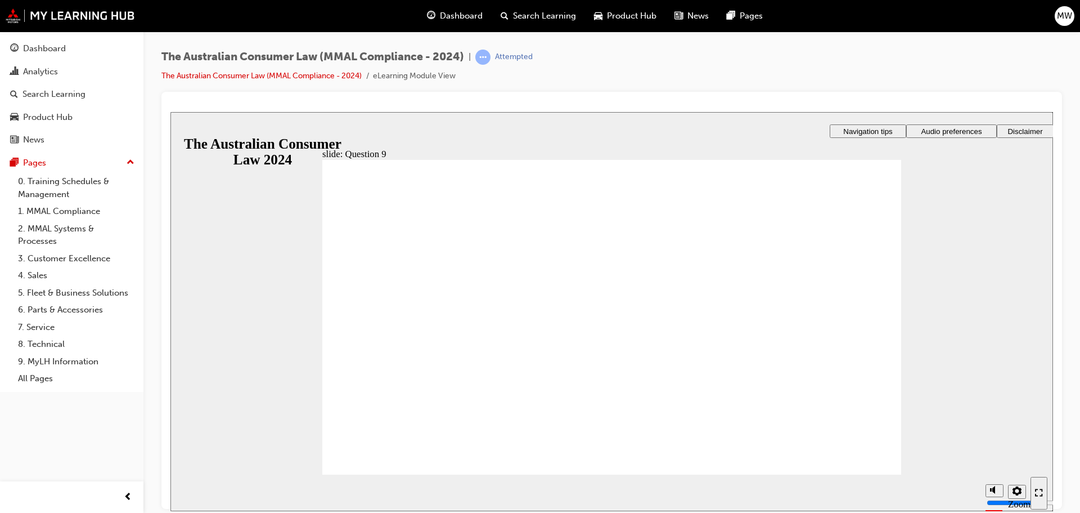
checkbox input "true"
drag, startPoint x: 410, startPoint y: 320, endPoint x: 403, endPoint y: 360, distance: 41.1
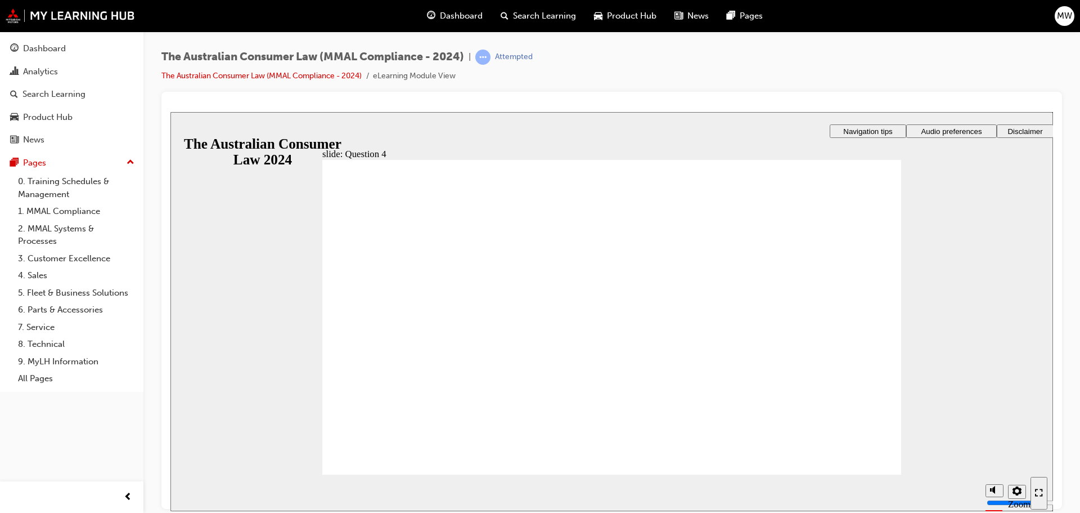
checkbox input "true"
radio input "true"
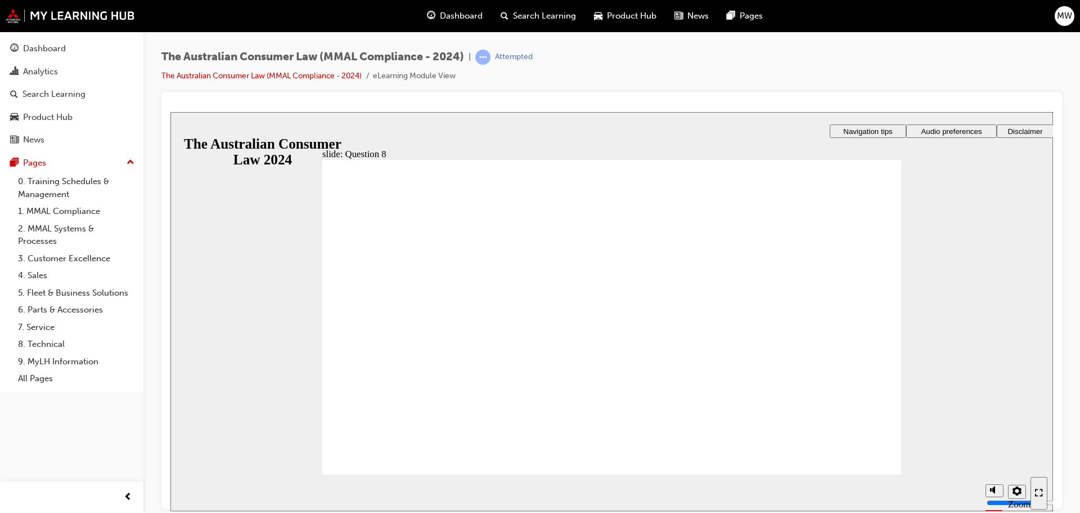
radio input "true"
checkbox input "true"
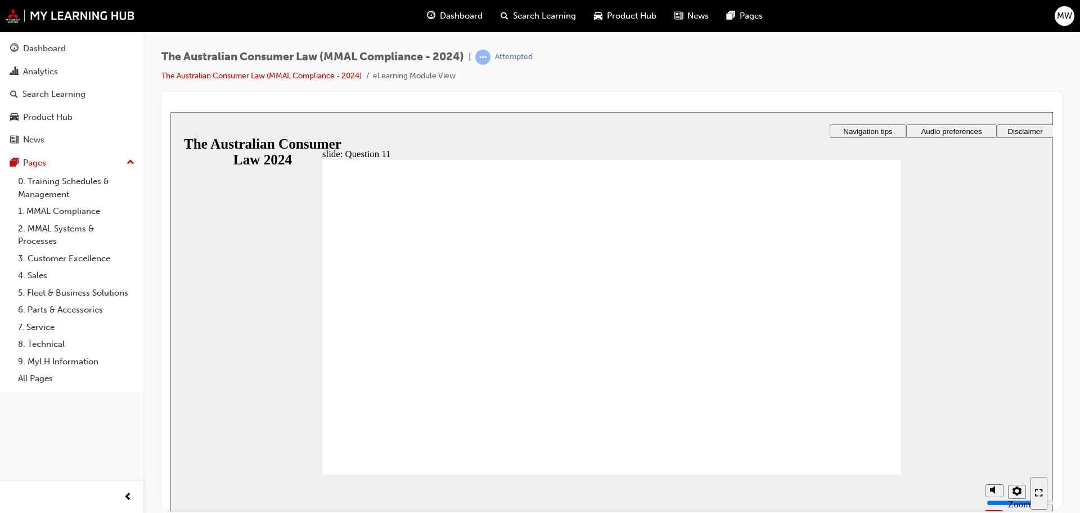
drag, startPoint x: 546, startPoint y: 308, endPoint x: 540, endPoint y: 300, distance: 10.0
checkbox input "true"
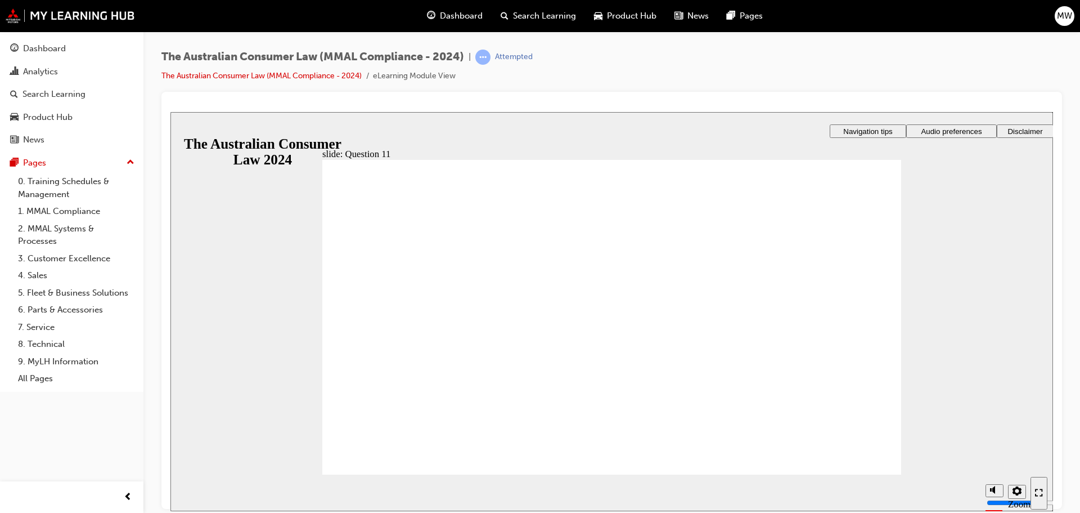
checkbox input "true"
radio input "false"
radio input "true"
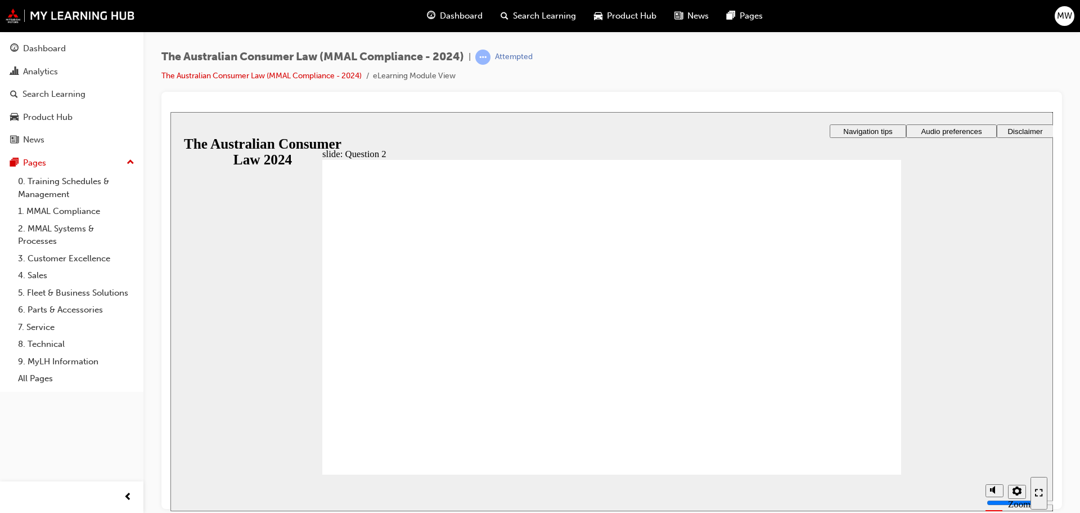
drag, startPoint x: 392, startPoint y: 370, endPoint x: 399, endPoint y: 441, distance: 71.3
radio input "true"
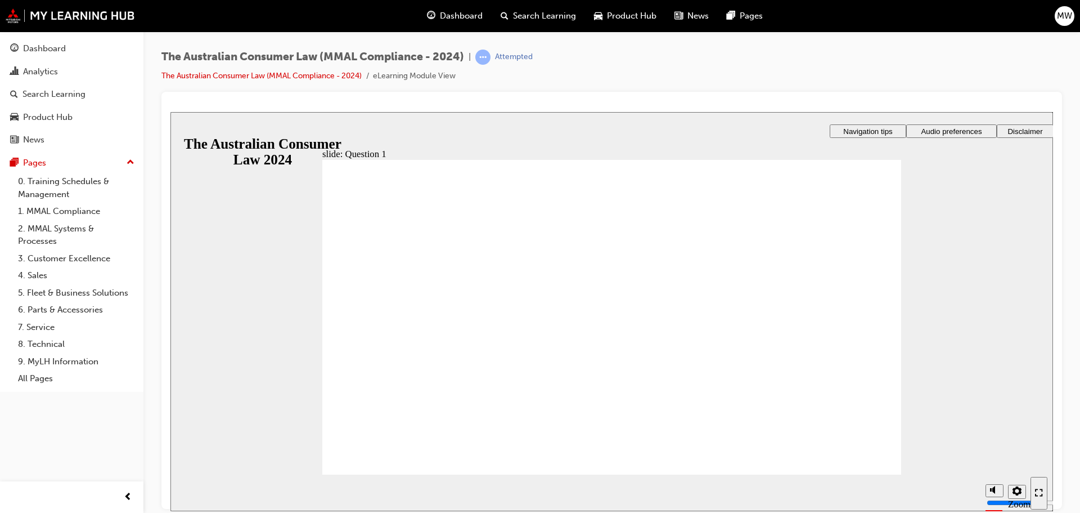
radio input "true"
checkbox input "true"
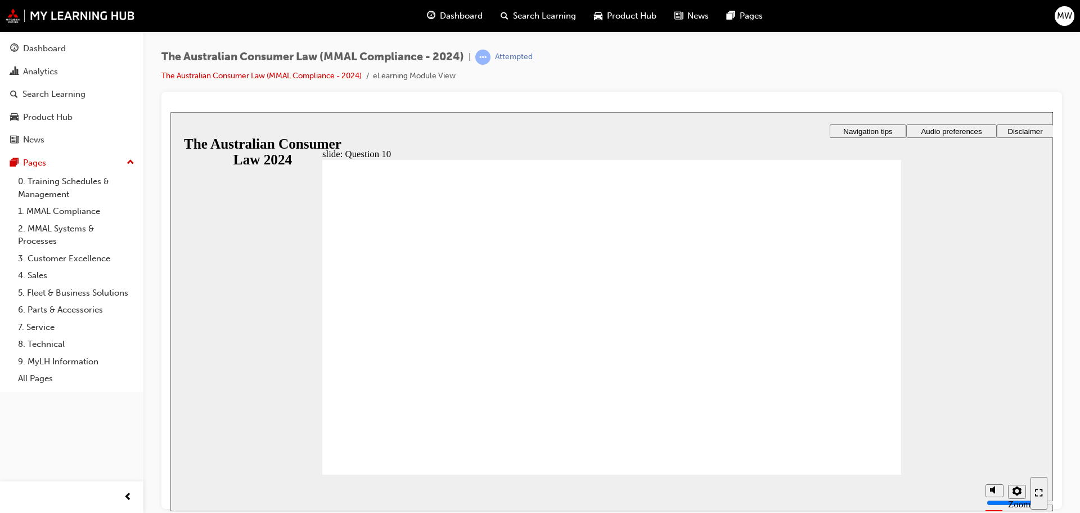
checkbox input "true"
drag, startPoint x: 442, startPoint y: 284, endPoint x: 439, endPoint y: 308, distance: 24.3
checkbox input "true"
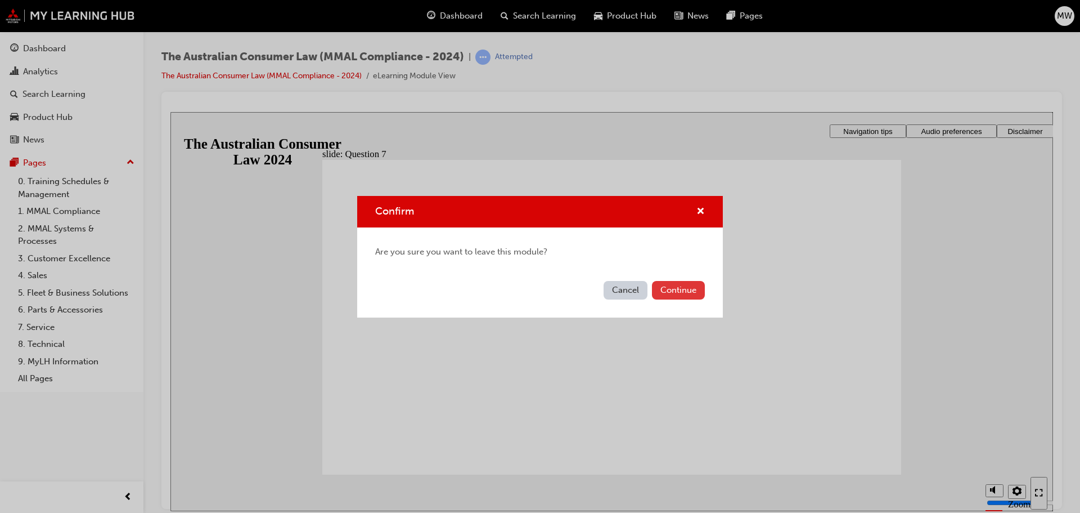
click at [669, 285] on button "Continue" at bounding box center [678, 290] width 53 height 19
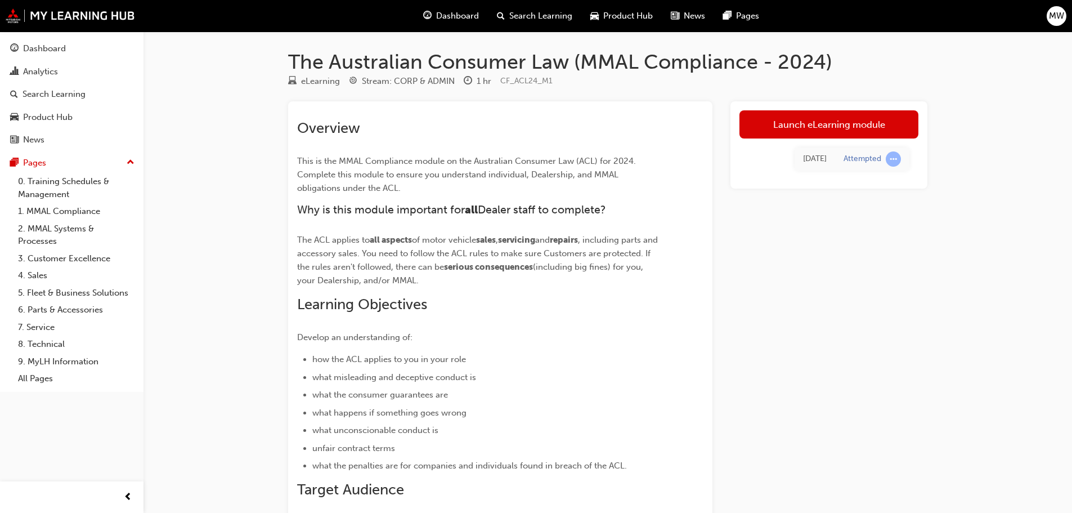
click at [807, 117] on link "Launch eLearning module" at bounding box center [828, 124] width 179 height 28
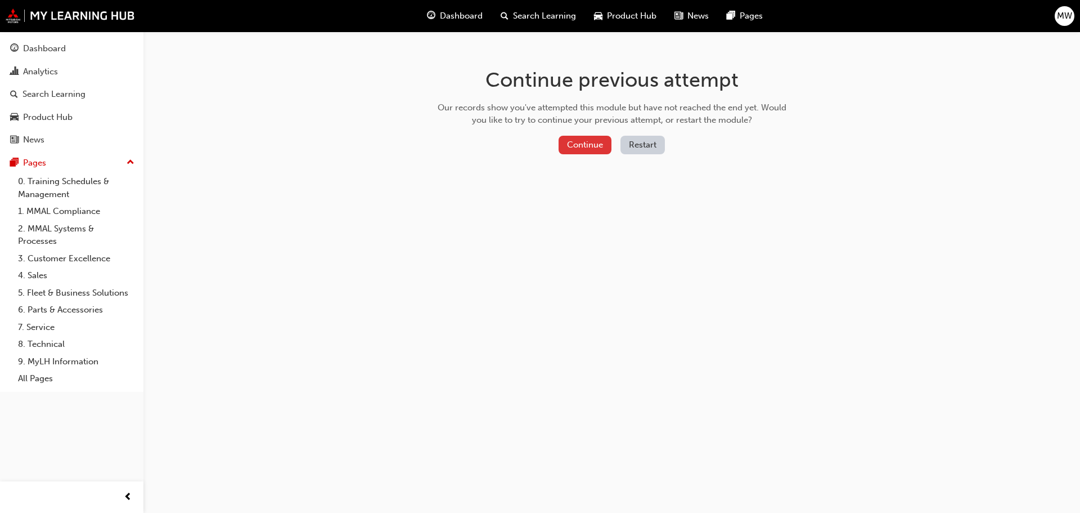
drag, startPoint x: 594, startPoint y: 131, endPoint x: 594, endPoint y: 138, distance: 6.8
click at [594, 132] on div "Continue previous attempt Our records show you've attempted this module but hav…" at bounding box center [612, 113] width 366 height 163
click at [594, 141] on button "Continue" at bounding box center [585, 145] width 53 height 19
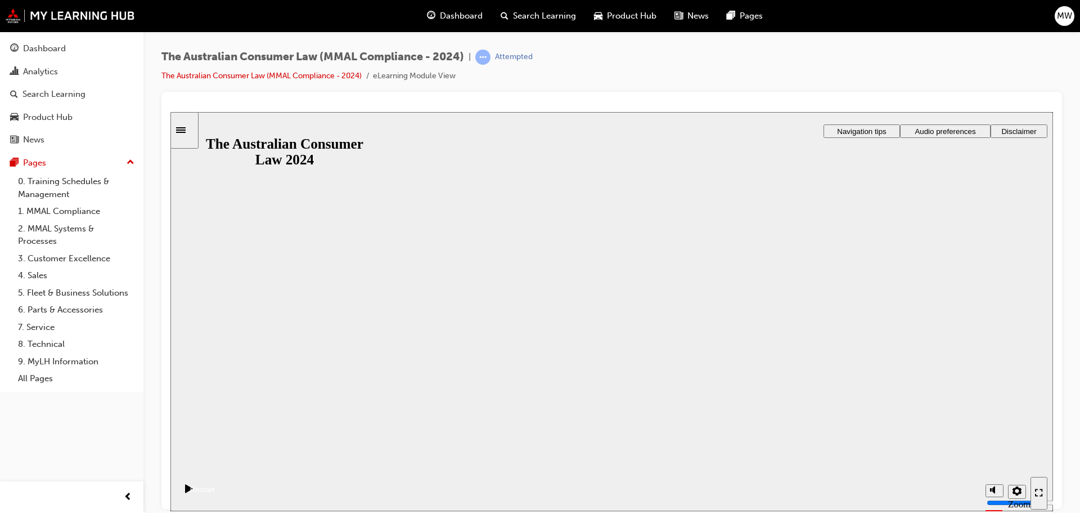
click at [215, 468] on button "Resume" at bounding box center [192, 475] width 44 height 15
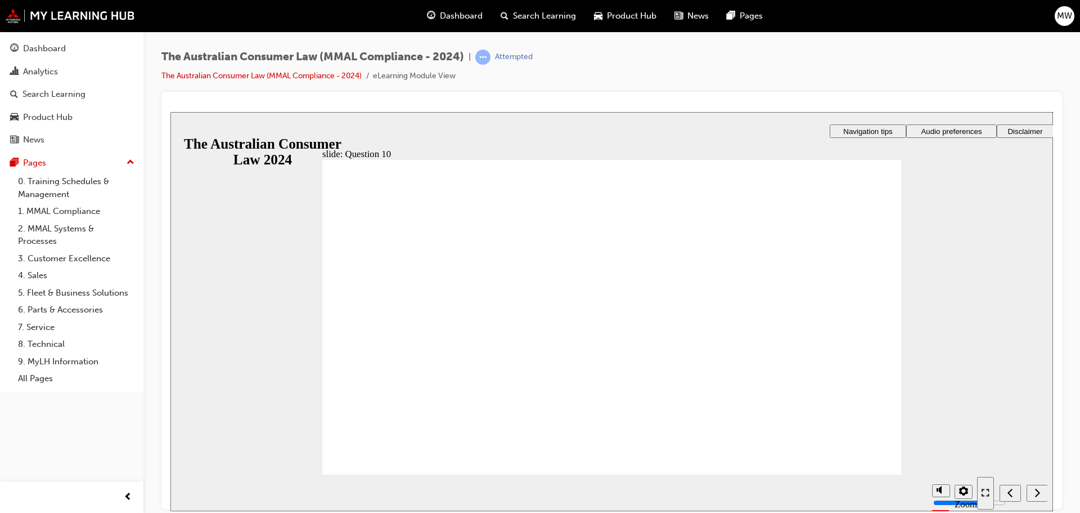
checkbox input "true"
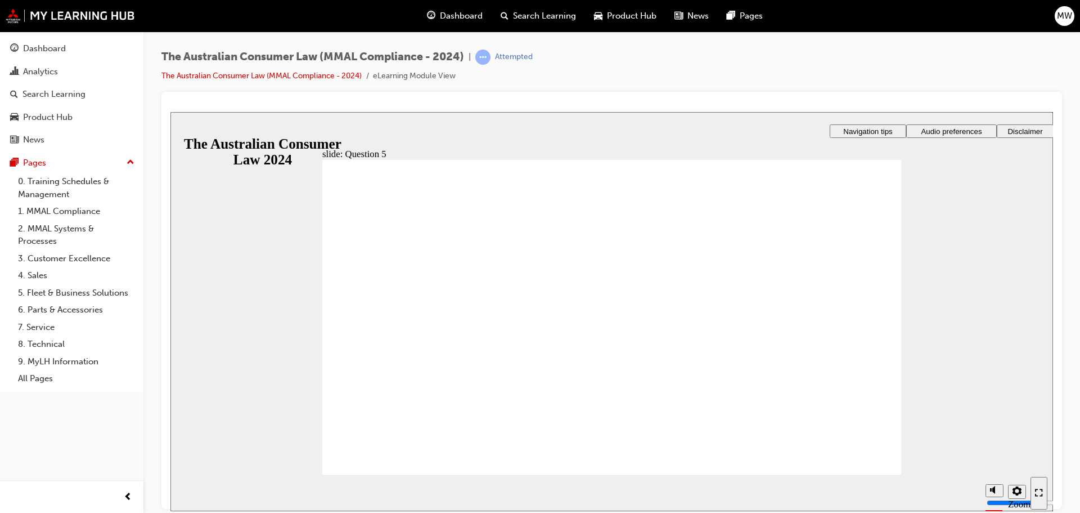
radio input "true"
checkbox input "true"
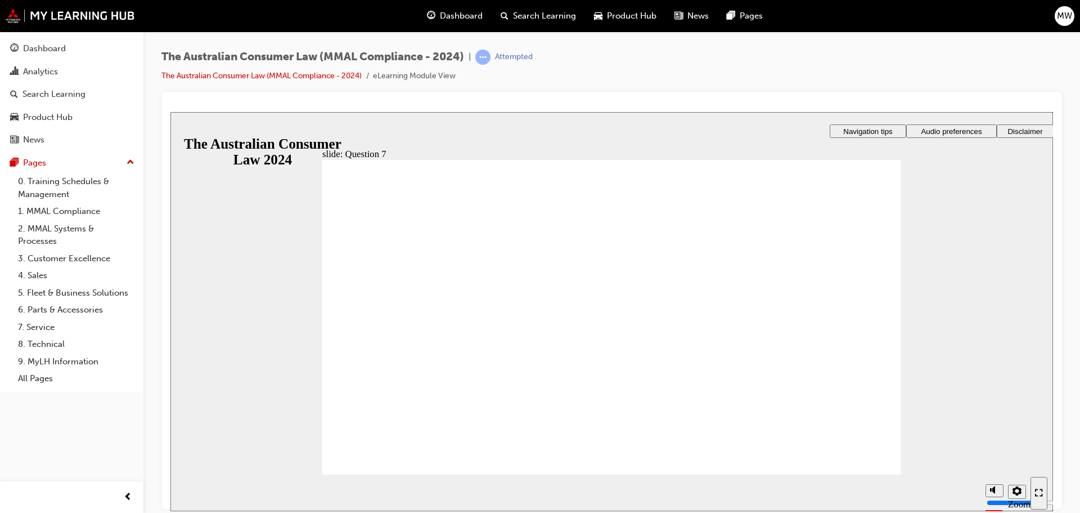
checkbox input "true"
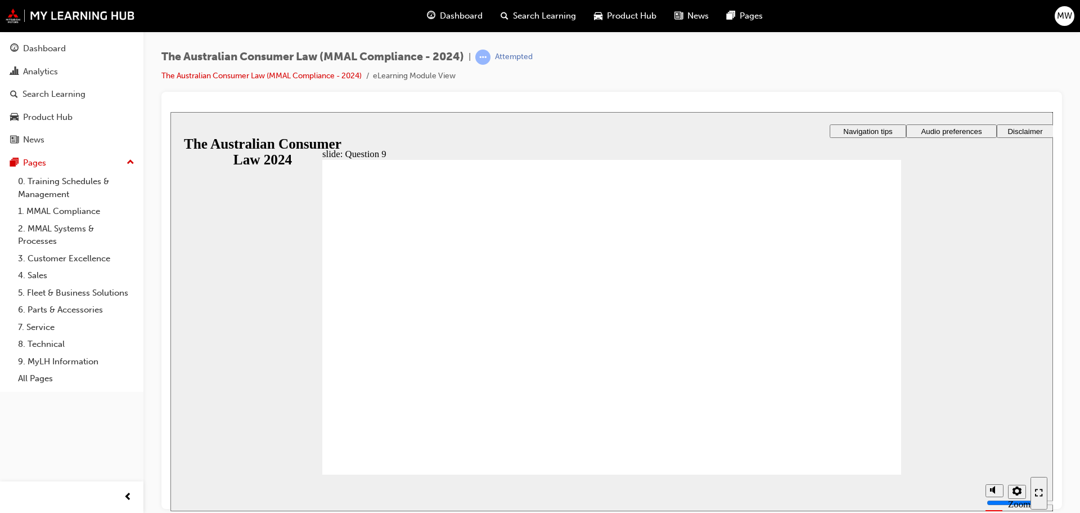
checkbox input "true"
drag, startPoint x: 439, startPoint y: 274, endPoint x: 437, endPoint y: 284, distance: 9.8
checkbox input "true"
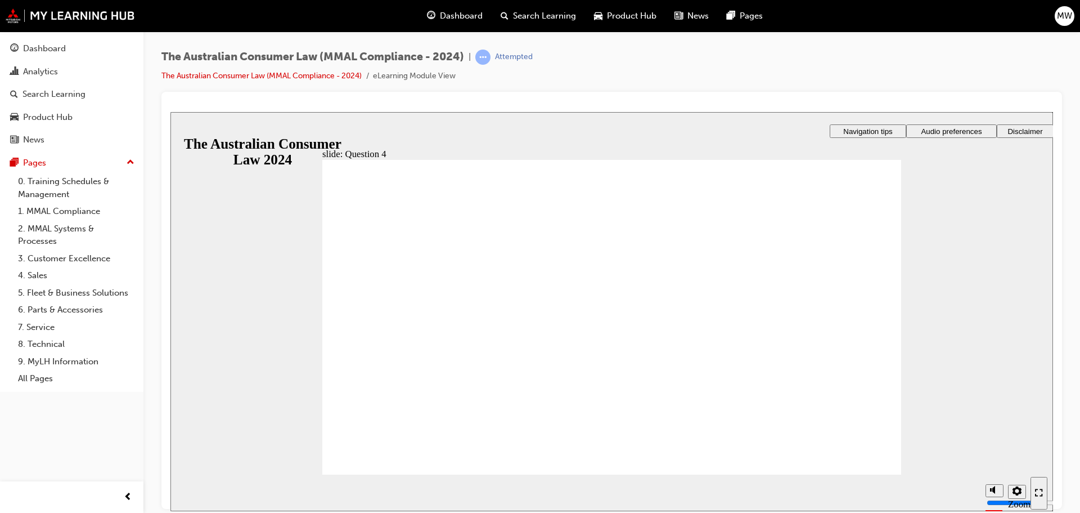
checkbox input "true"
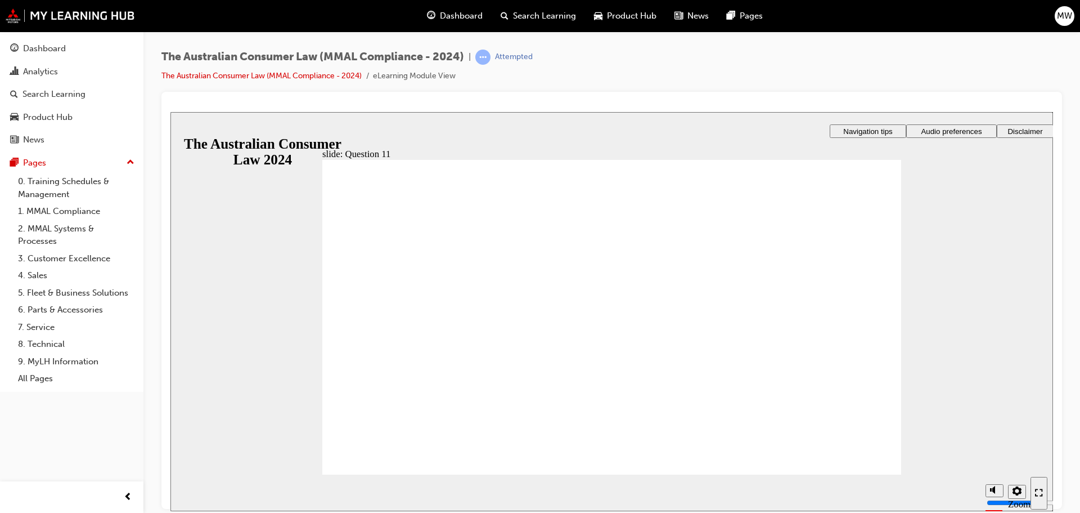
checkbox input "true"
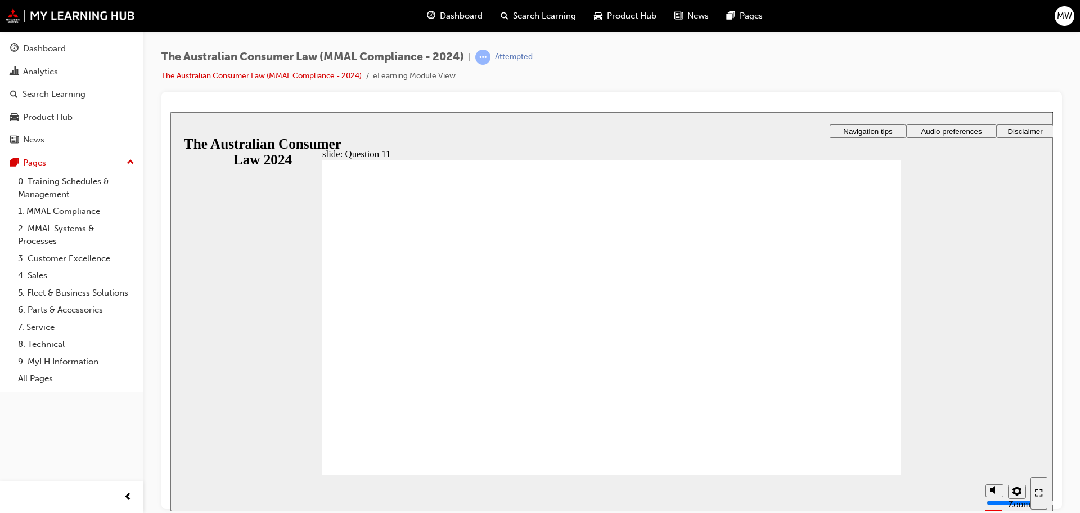
checkbox input "true"
drag, startPoint x: 459, startPoint y: 264, endPoint x: 441, endPoint y: 307, distance: 46.1
checkbox input "true"
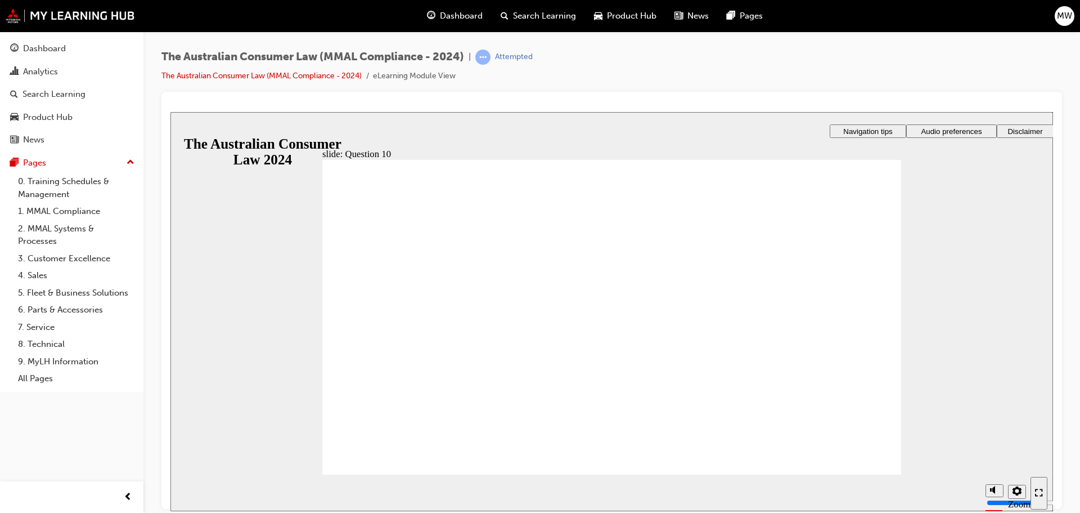
radio input "true"
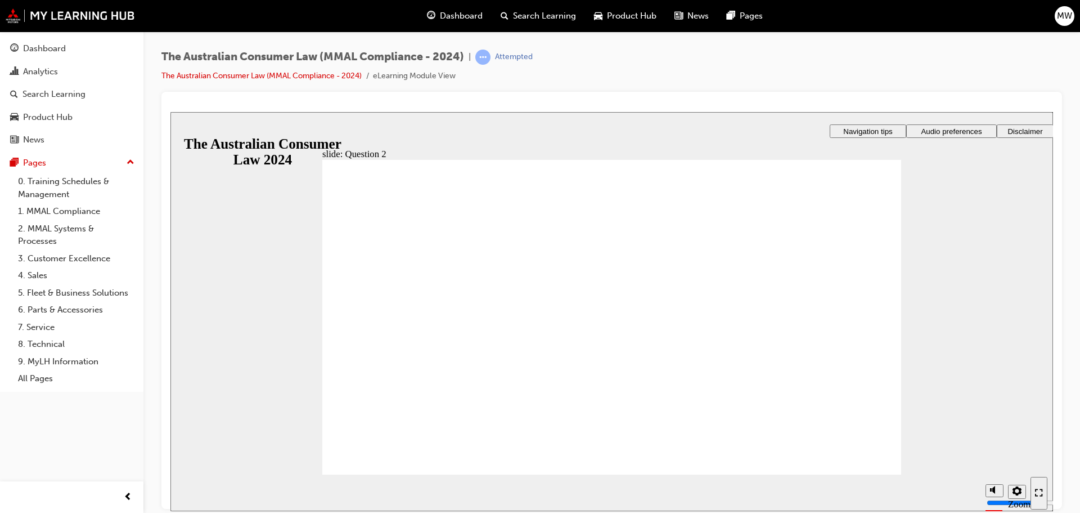
radio input "true"
drag, startPoint x: 384, startPoint y: 366, endPoint x: 389, endPoint y: 444, distance: 78.4
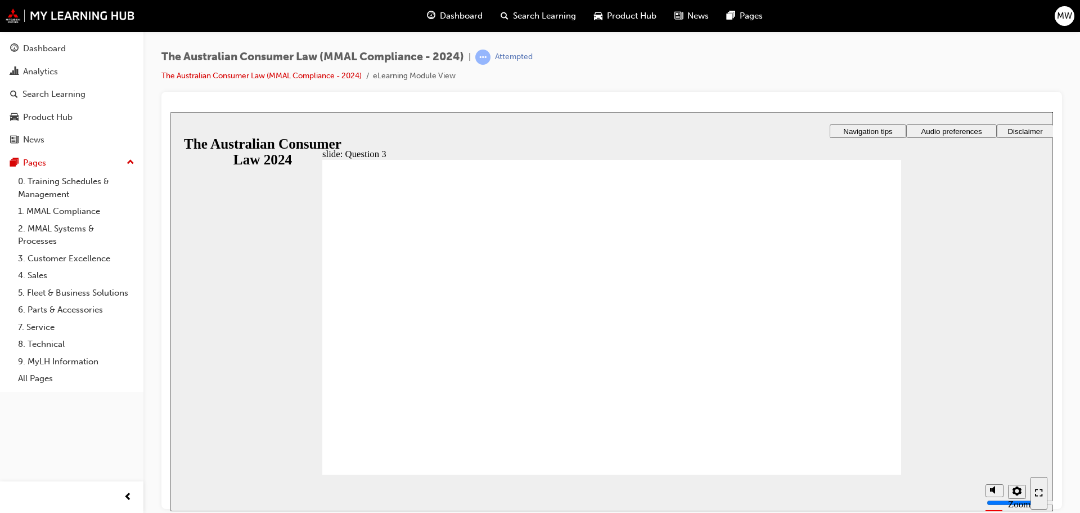
radio input "true"
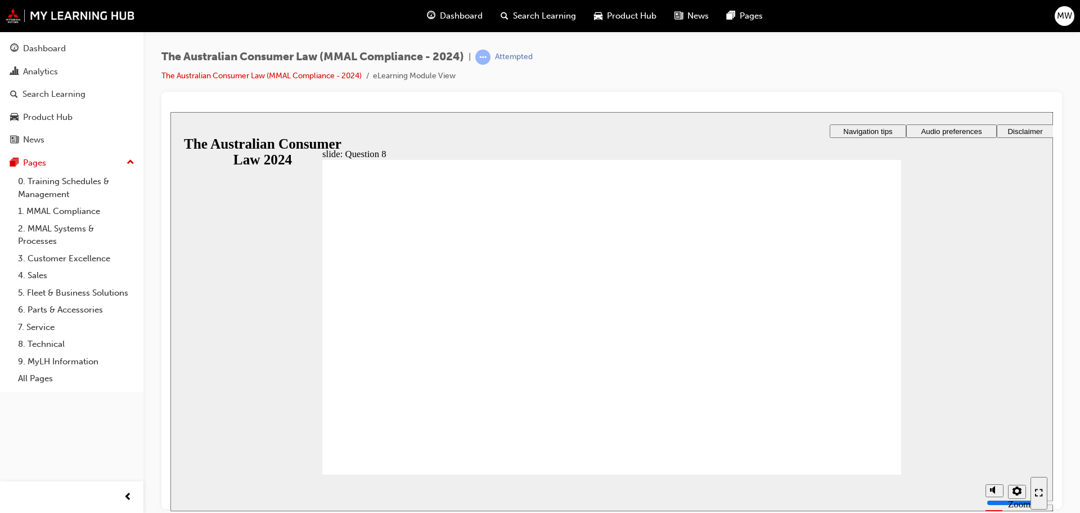
radio input "true"
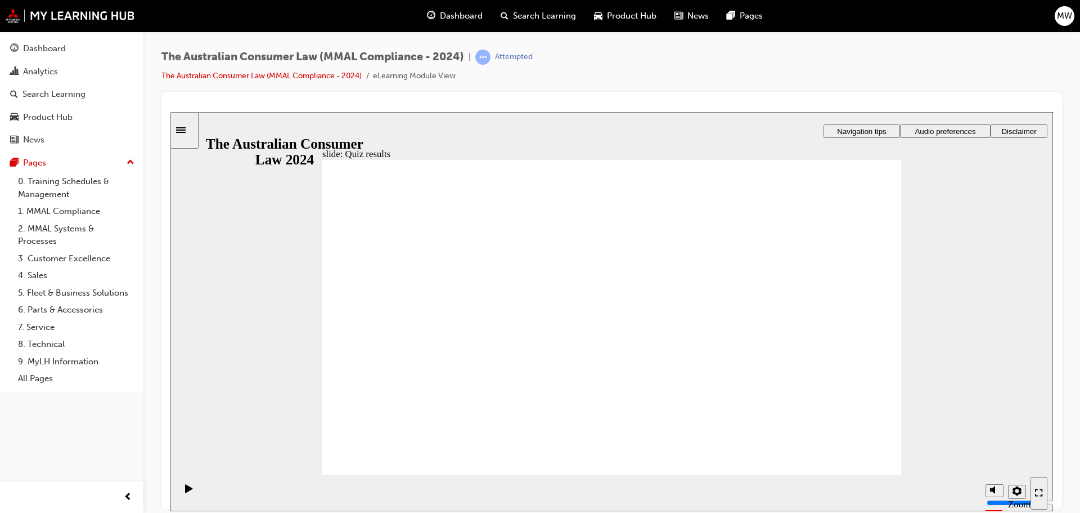
checkbox input "true"
drag, startPoint x: 450, startPoint y: 259, endPoint x: 416, endPoint y: 289, distance: 45.8
checkbox input "true"
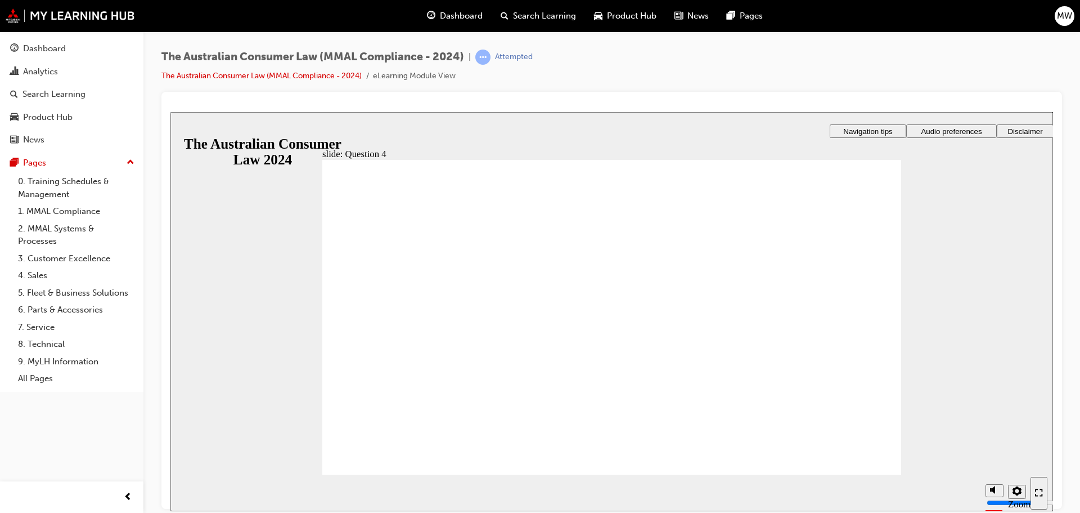
checkbox input "true"
radio input "true"
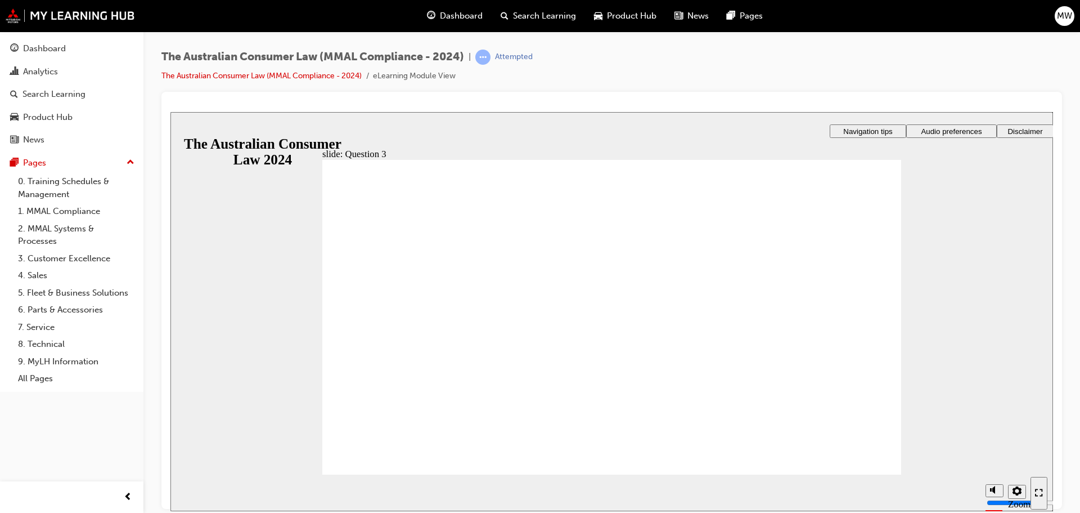
checkbox input "false"
checkbox input "true"
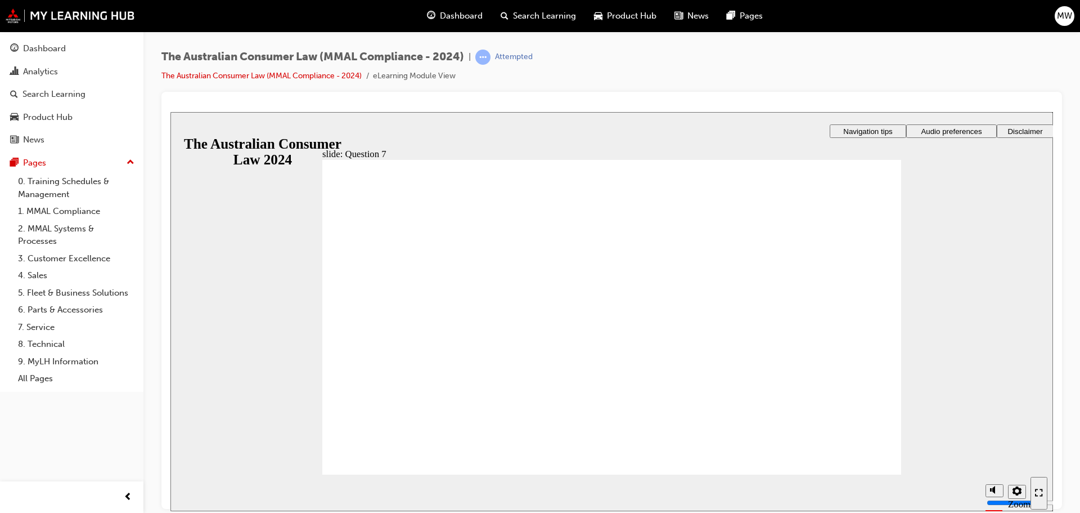
radio input "true"
checkbox input "true"
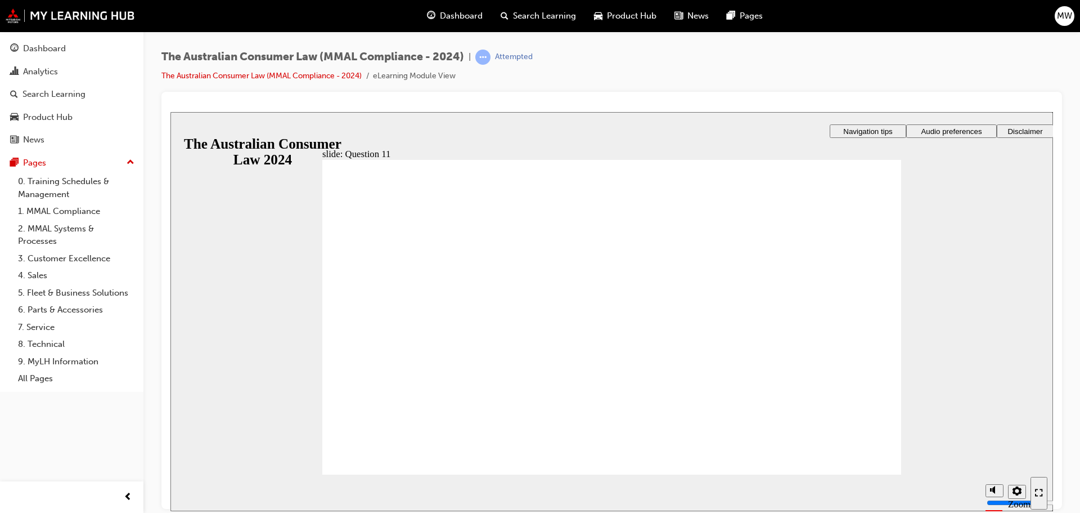
drag, startPoint x: 509, startPoint y: 271, endPoint x: 480, endPoint y: 285, distance: 32.0
checkbox input "true"
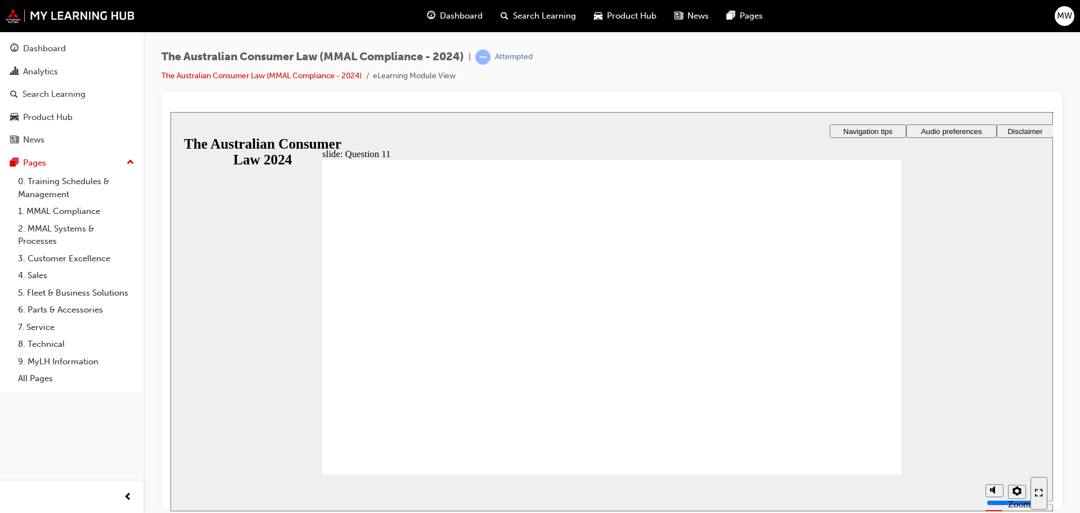
drag, startPoint x: 359, startPoint y: 271, endPoint x: 357, endPoint y: 288, distance: 17.0
radio input "false"
radio input "true"
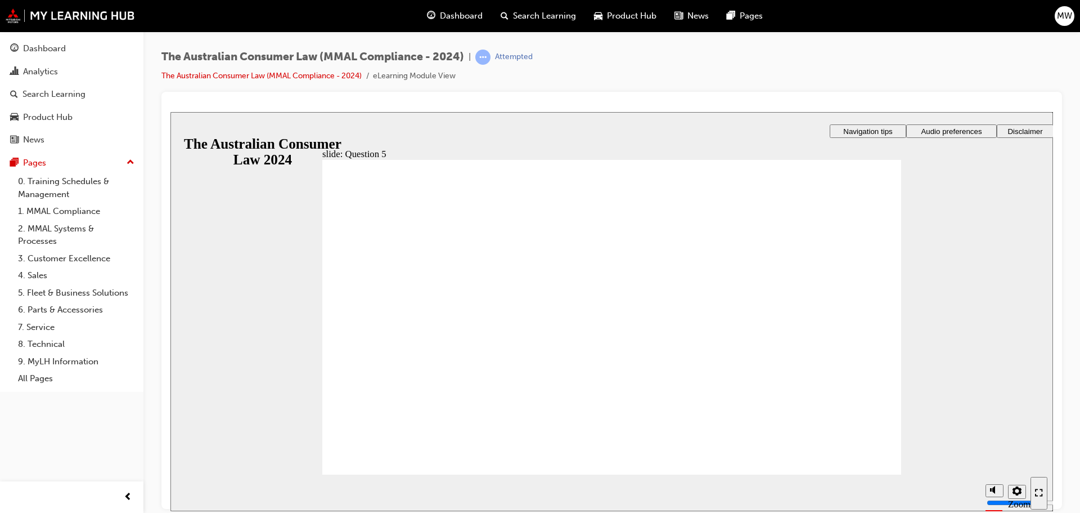
checkbox input "true"
drag, startPoint x: 511, startPoint y: 272, endPoint x: 481, endPoint y: 308, distance: 46.3
checkbox input "true"
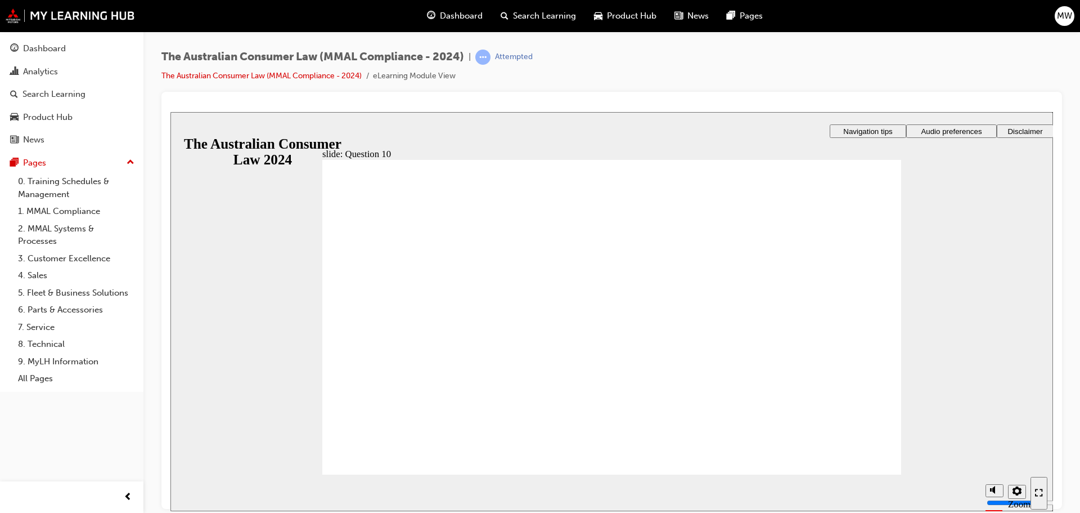
radio input "true"
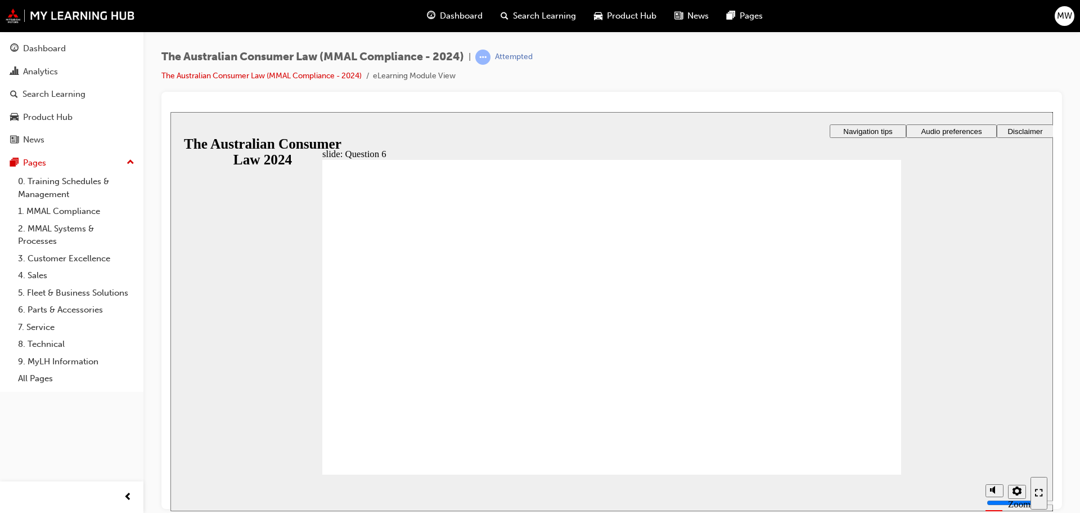
radio input "true"
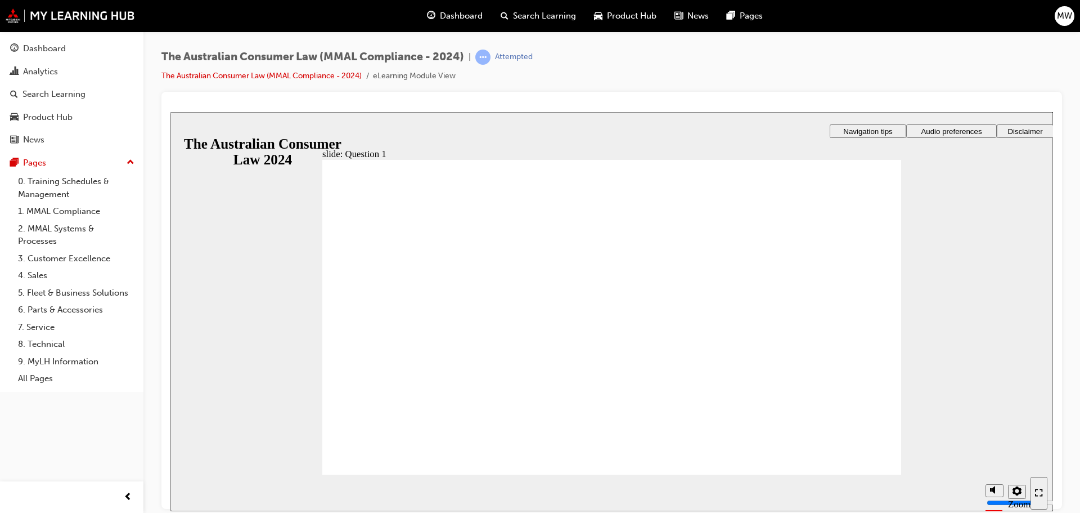
radio input "false"
radio input "true"
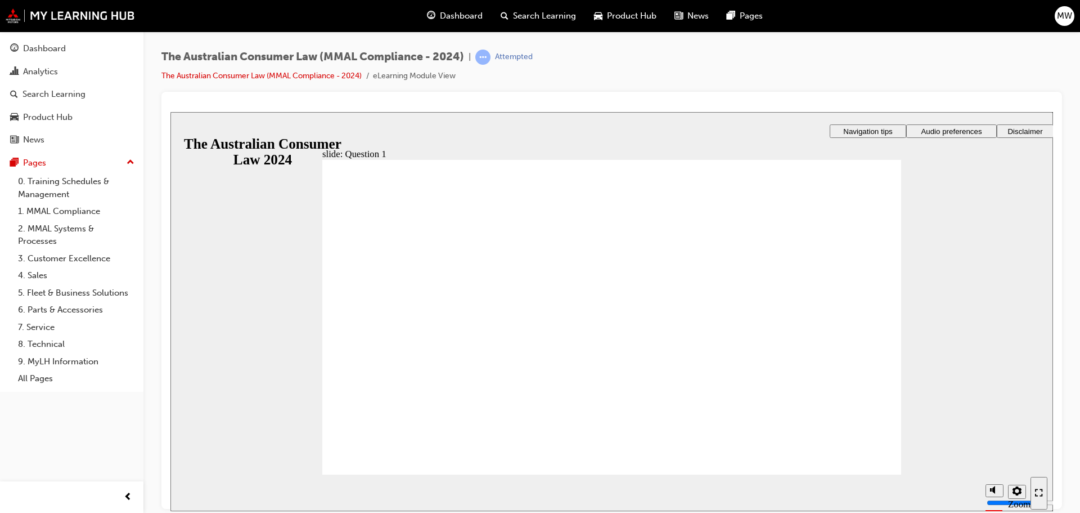
radio input "true"
checkbox input "true"
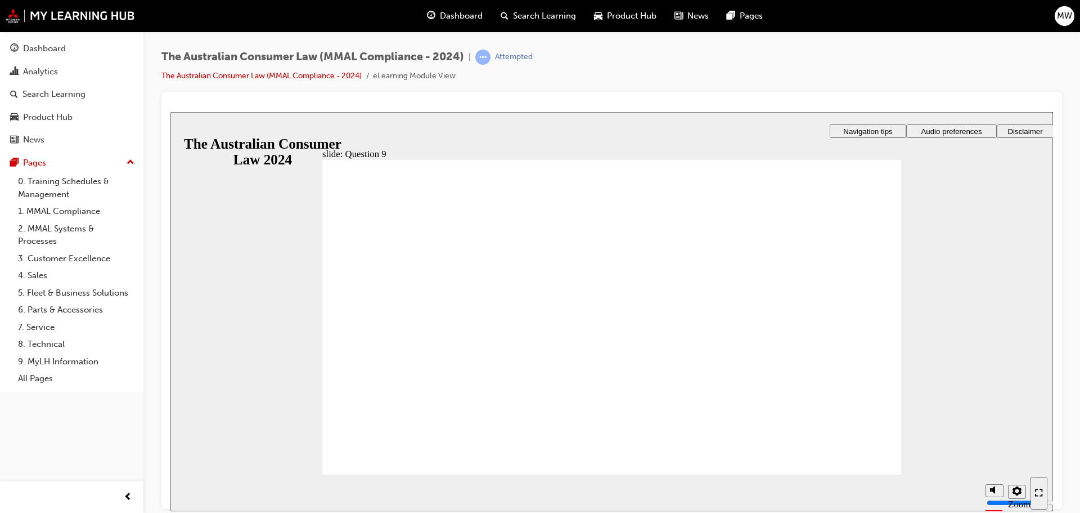
drag, startPoint x: 615, startPoint y: 335, endPoint x: 608, endPoint y: 307, distance: 29.8
checkbox input "true"
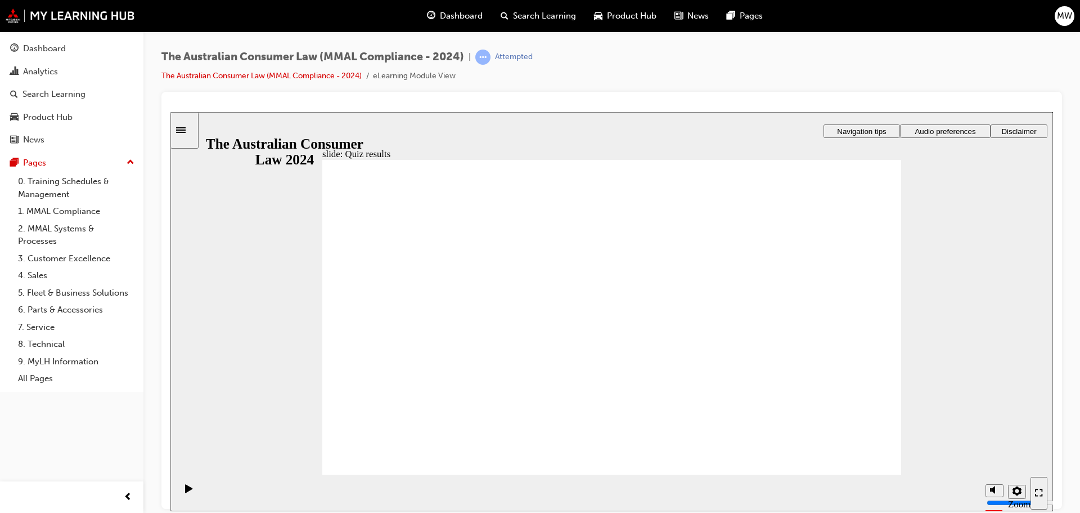
radio input "true"
drag, startPoint x: 389, startPoint y: 289, endPoint x: 401, endPoint y: 441, distance: 152.4
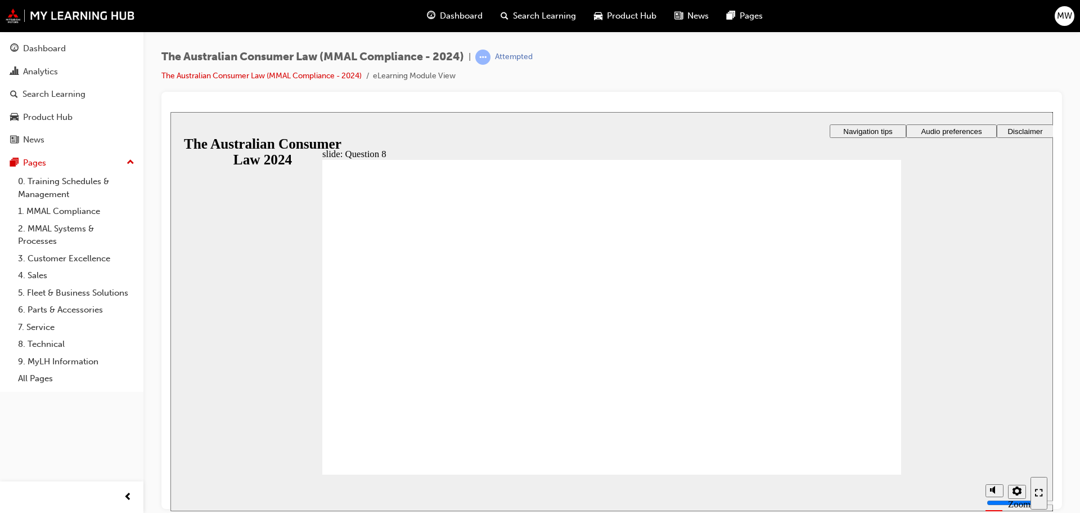
radio input "true"
checkbox input "true"
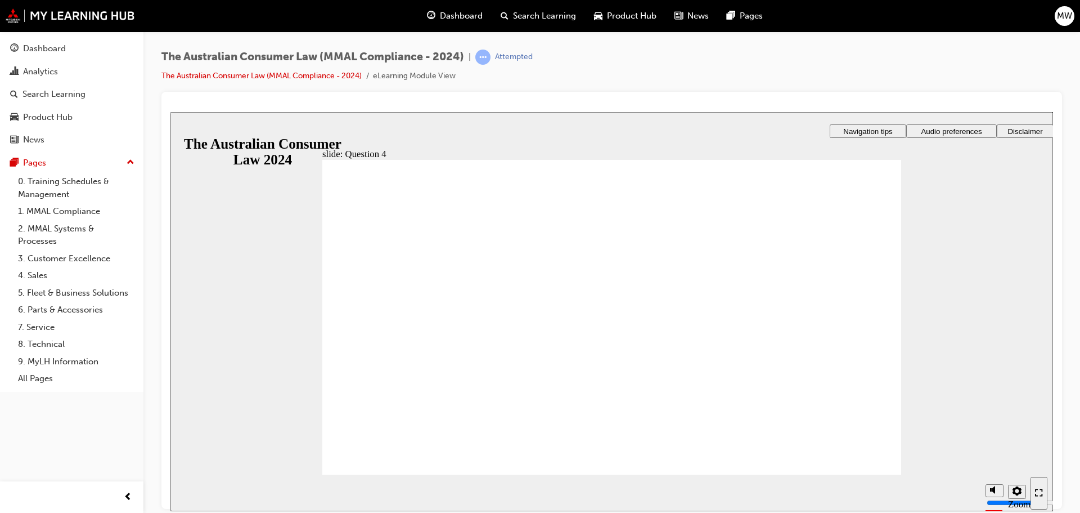
checkbox input "true"
drag, startPoint x: 388, startPoint y: 374, endPoint x: 375, endPoint y: 443, distance: 70.4
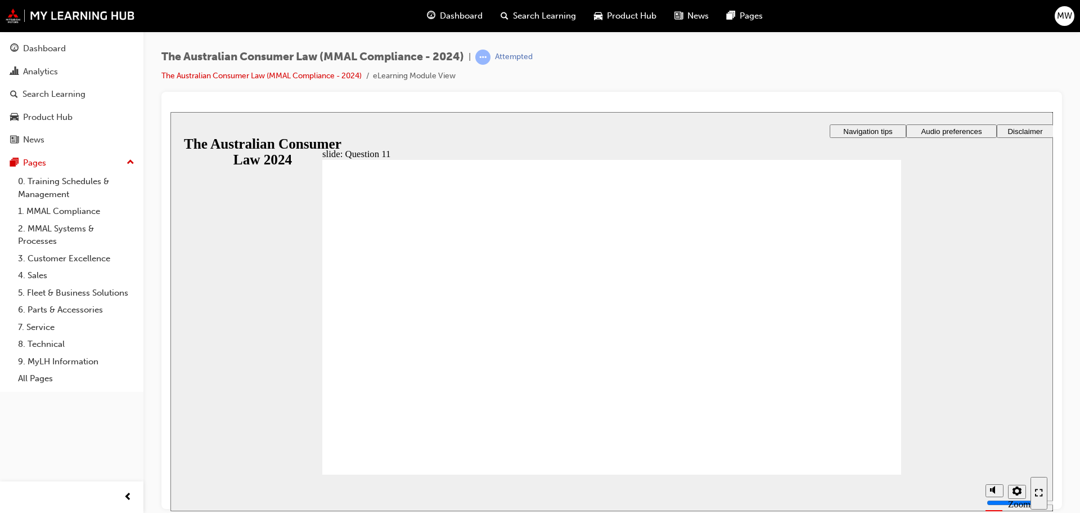
checkbox input "true"
drag, startPoint x: 441, startPoint y: 318, endPoint x: 421, endPoint y: 375, distance: 60.1
checkbox input "true"
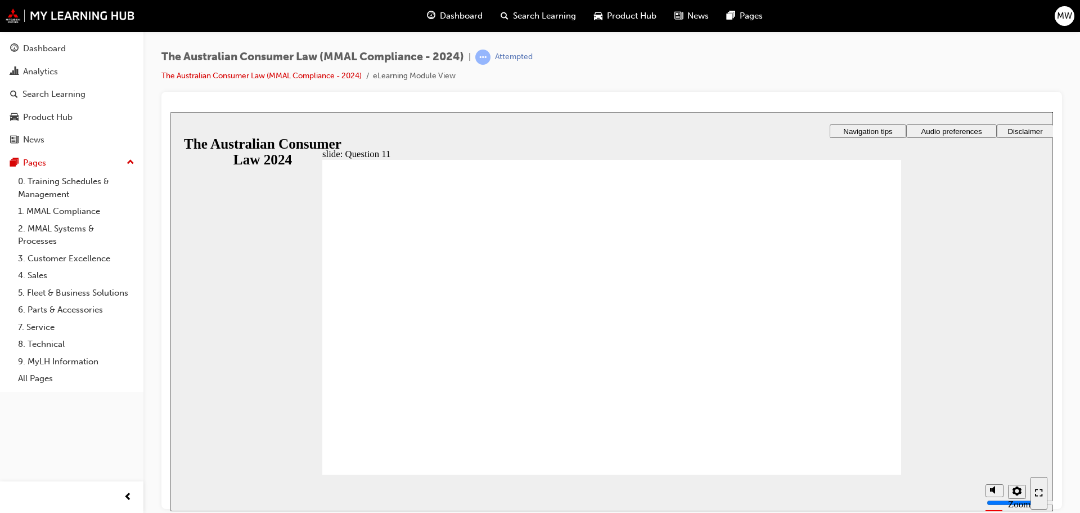
checkbox input "true"
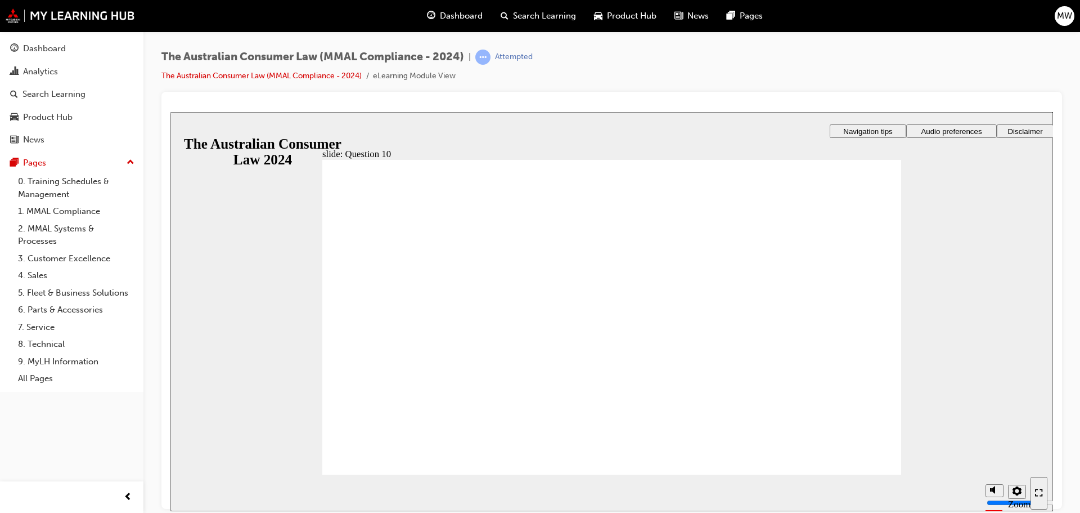
checkbox input "true"
drag, startPoint x: 391, startPoint y: 259, endPoint x: 398, endPoint y: 327, distance: 67.9
checkbox input "true"
drag, startPoint x: 396, startPoint y: 334, endPoint x: 401, endPoint y: 441, distance: 107.0
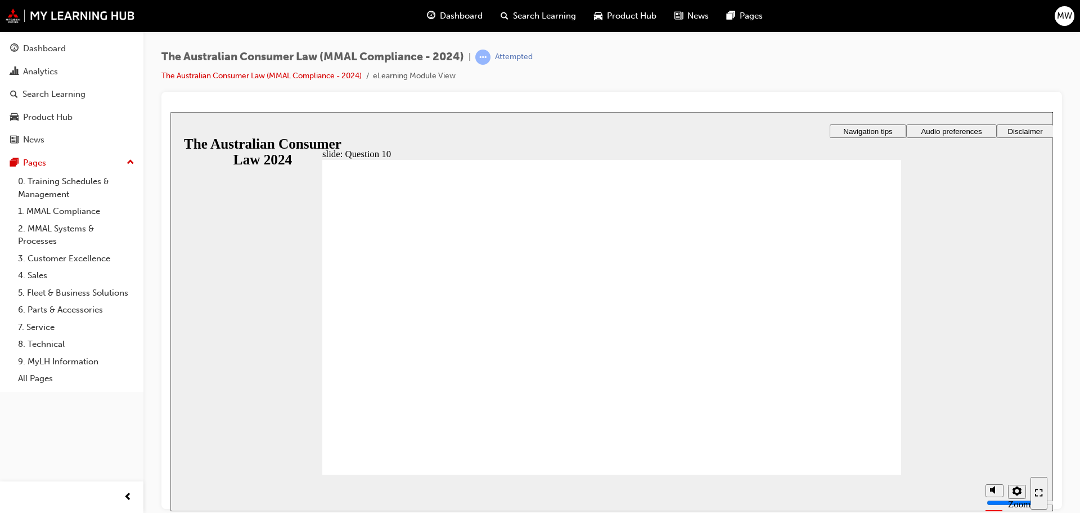
radio input "true"
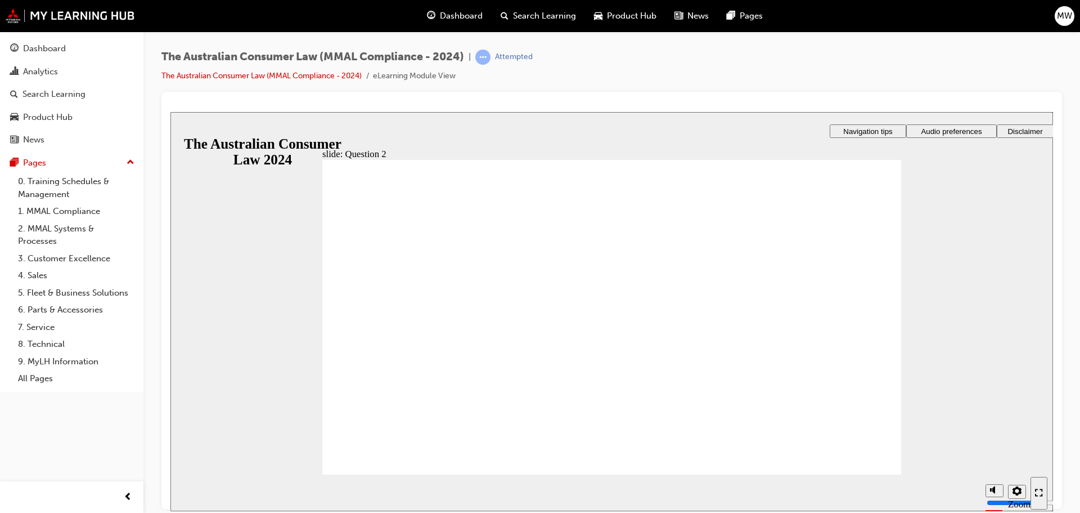
radio input "true"
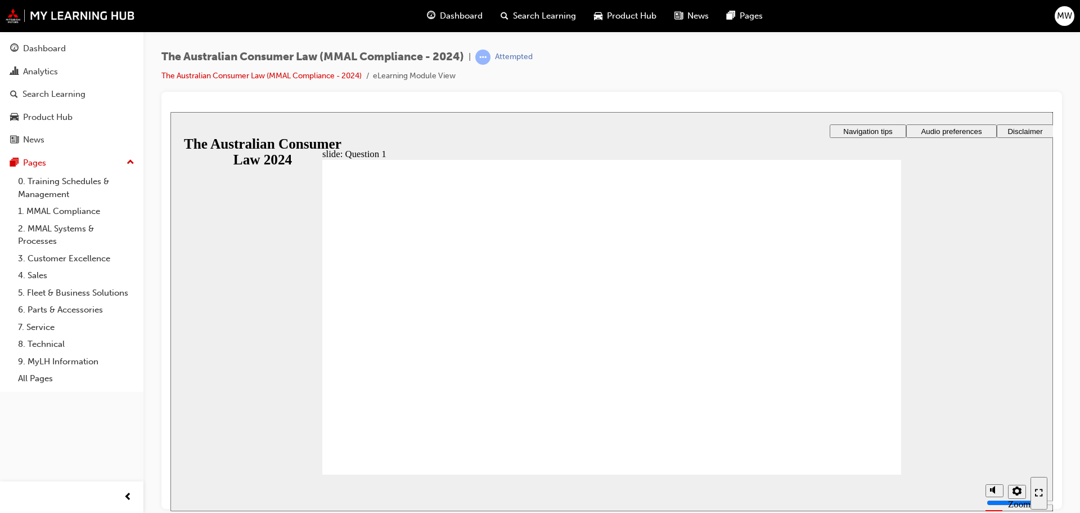
drag, startPoint x: 466, startPoint y: 291, endPoint x: 393, endPoint y: 442, distance: 167.6
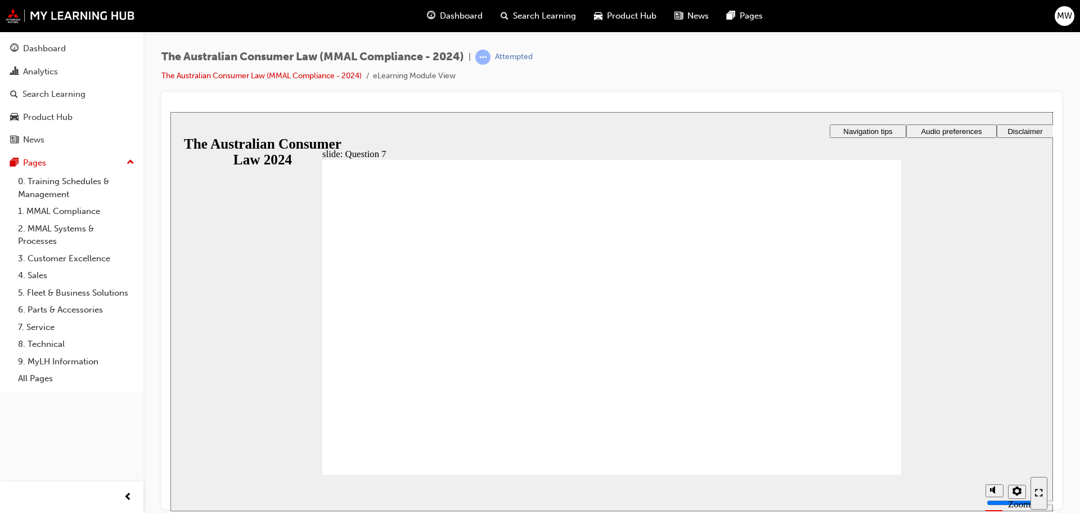
checkbox input "true"
drag, startPoint x: 406, startPoint y: 266, endPoint x: 401, endPoint y: 317, distance: 51.4
checkbox input "false"
checkbox input "true"
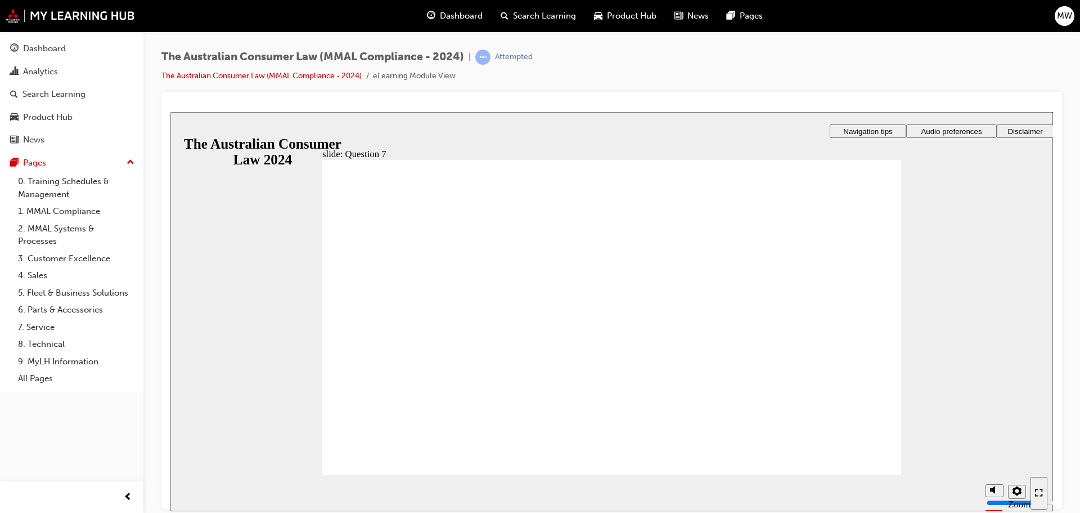
radio input "true"
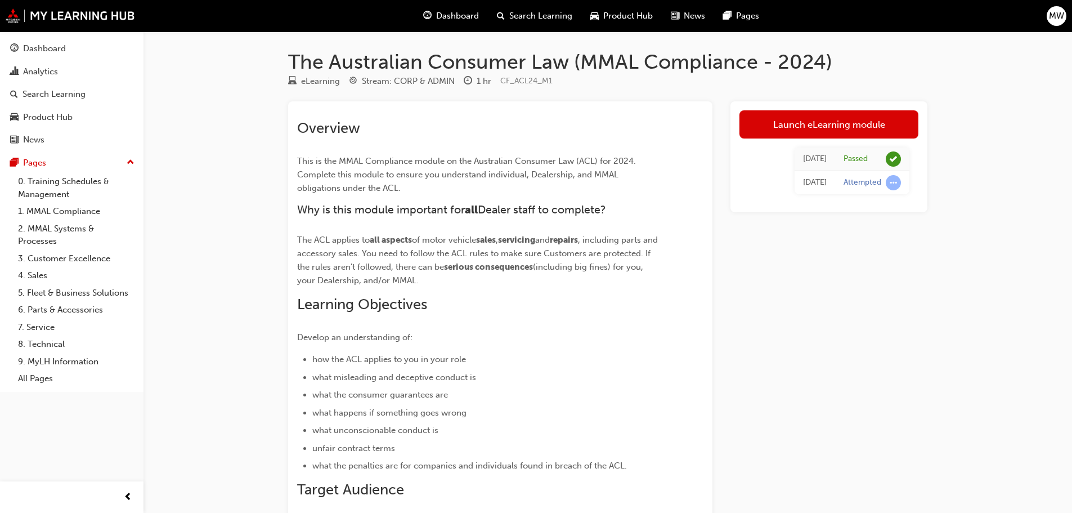
click at [856, 179] on div "Attempted" at bounding box center [862, 182] width 38 height 11
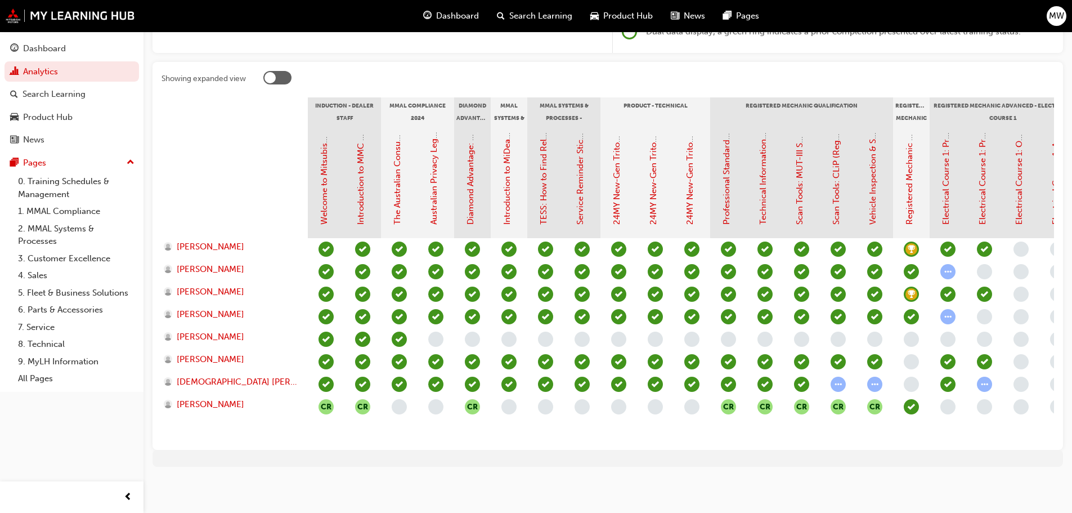
click at [277, 71] on div at bounding box center [277, 78] width 28 height 14
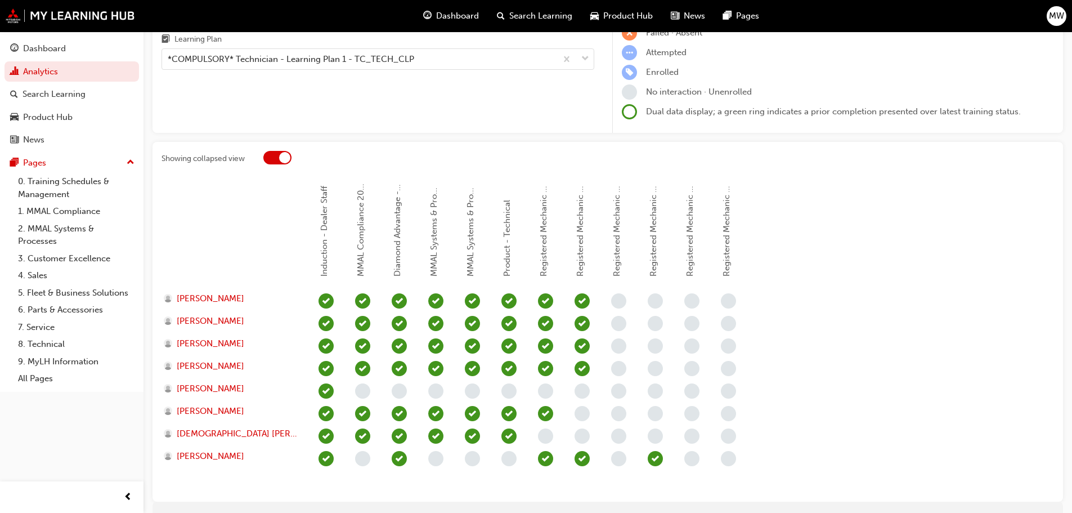
scroll to position [170, 0]
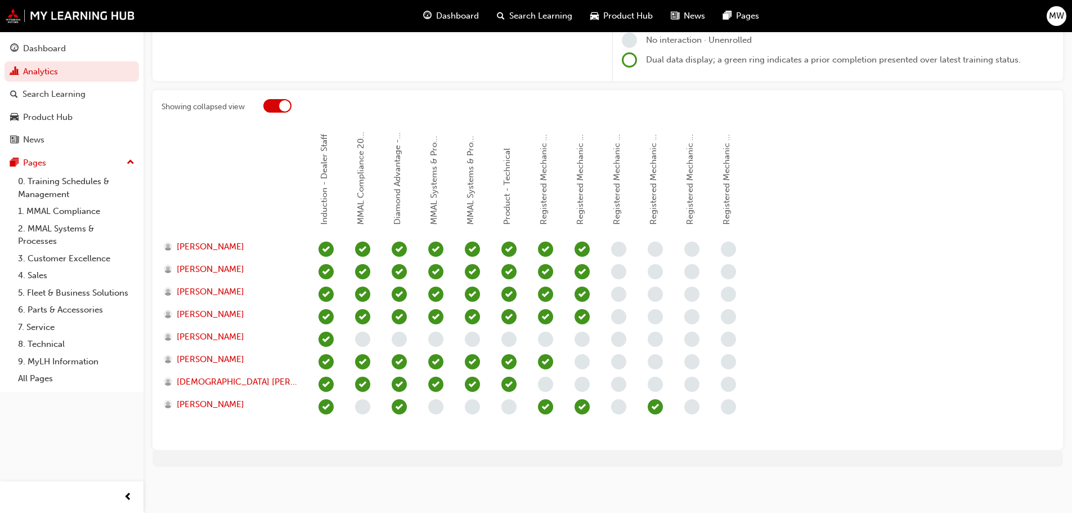
click at [272, 112] on div at bounding box center [277, 106] width 28 height 14
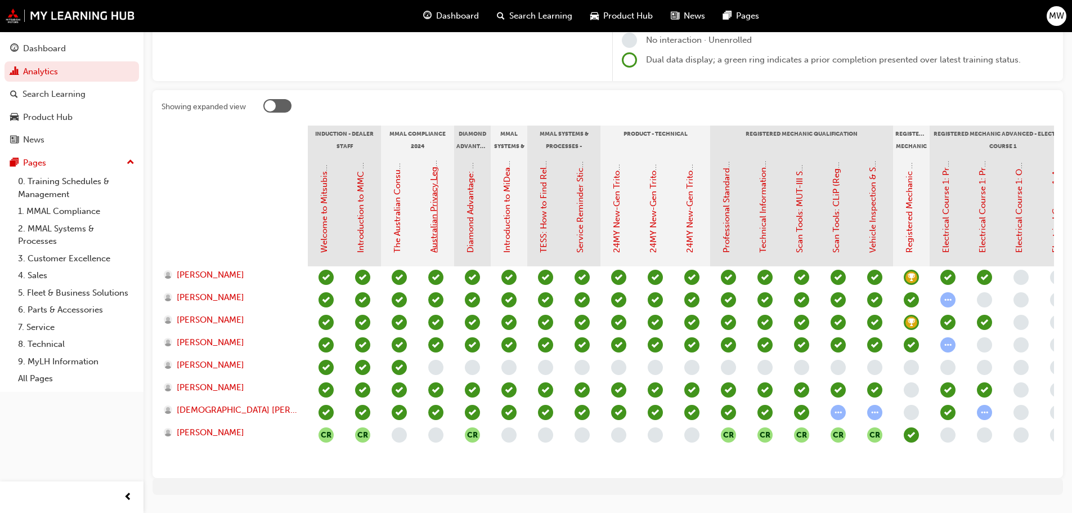
click at [432, 244] on link "Australian Privacy Legislation (MMAL Compliance - 2024)" at bounding box center [434, 140] width 10 height 224
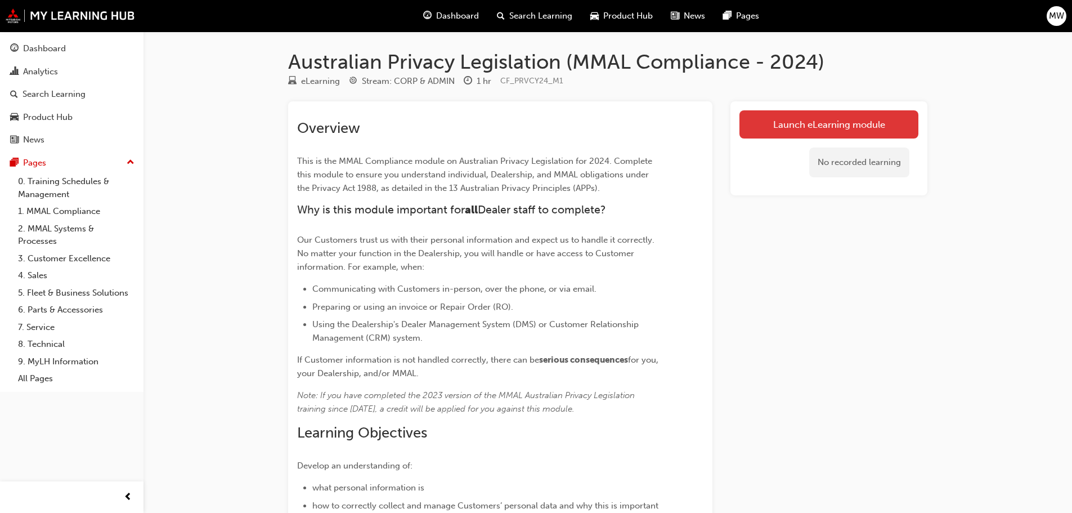
click at [832, 122] on link "Launch eLearning module" at bounding box center [828, 124] width 179 height 28
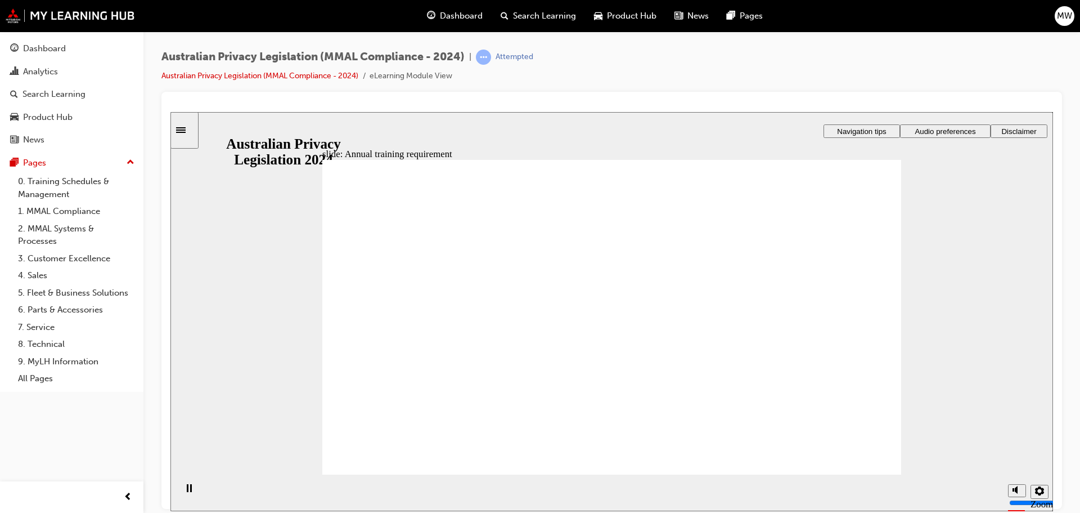
checkbox input "true"
drag, startPoint x: 465, startPoint y: 301, endPoint x: 461, endPoint y: 329, distance: 27.8
checkbox input "true"
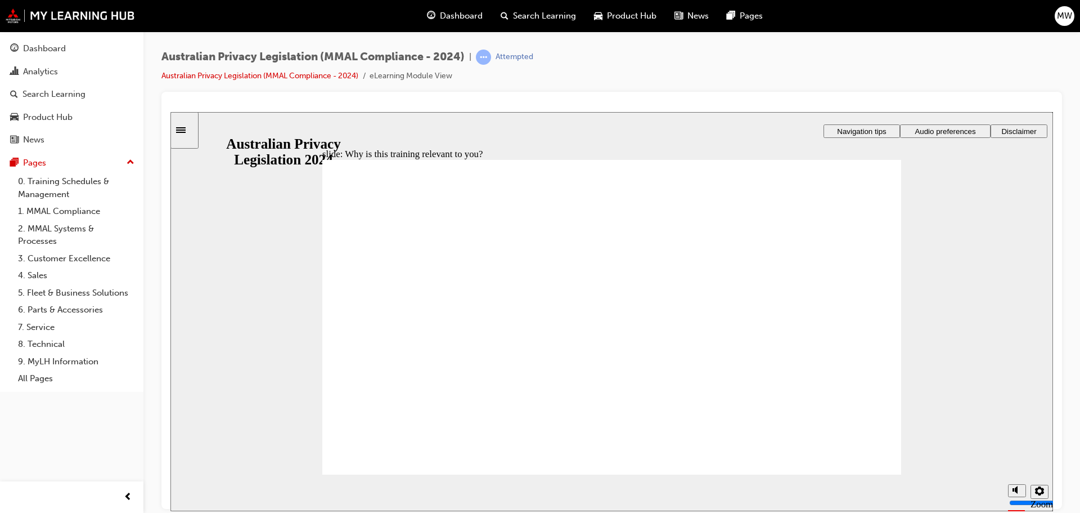
checkbox input "true"
